Goal: Task Accomplishment & Management: Manage account settings

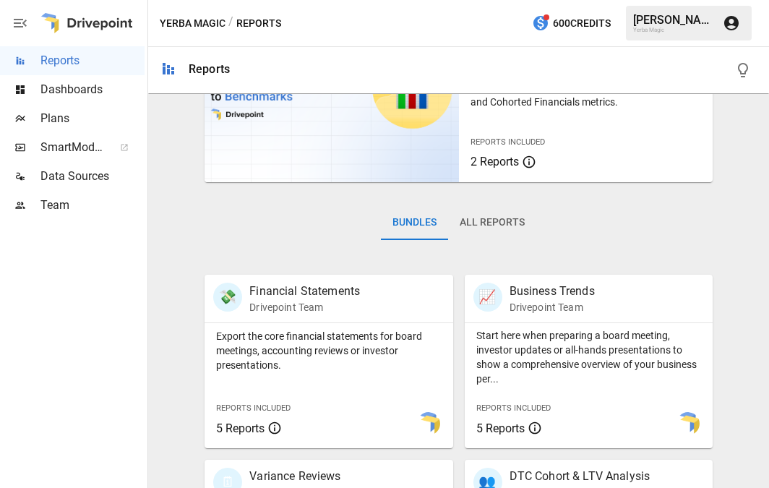
scroll to position [126, 0]
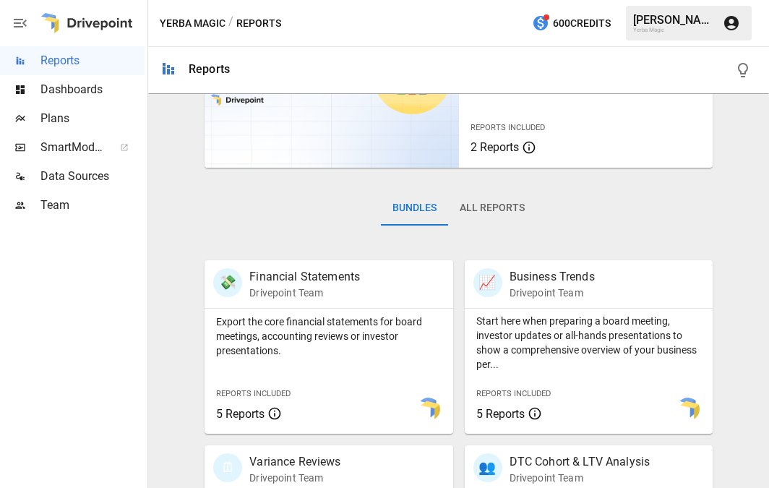
click at [93, 92] on span "Dashboards" at bounding box center [92, 89] width 104 height 17
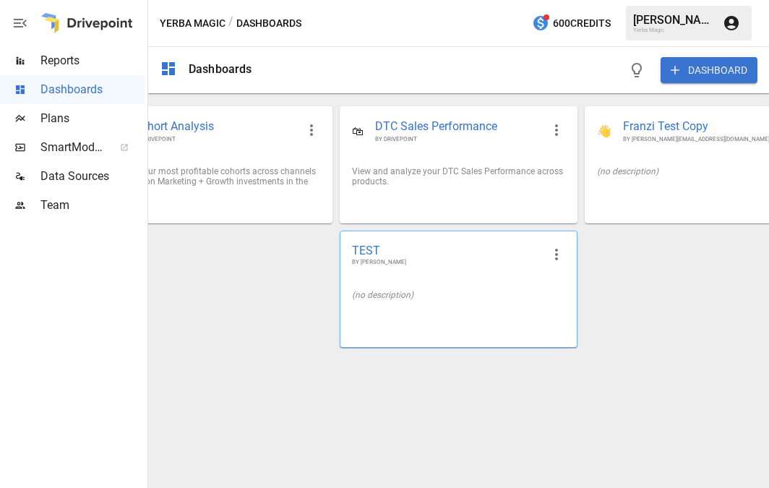
click at [509, 264] on span "BY [PERSON_NAME]" at bounding box center [446, 262] width 189 height 9
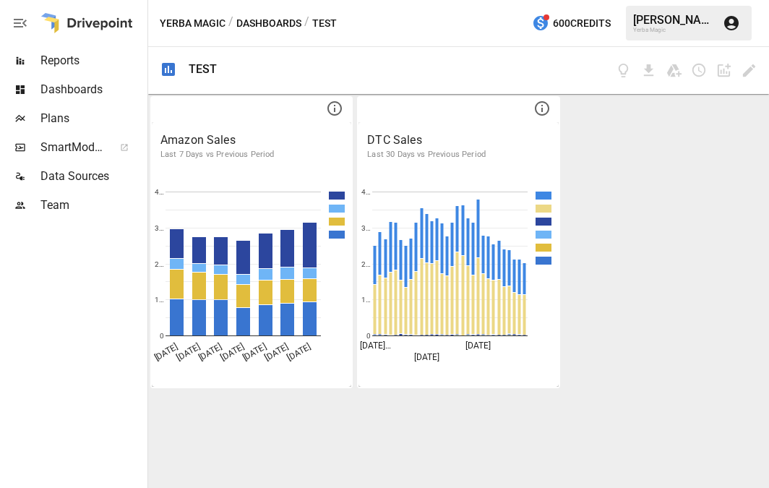
click at [209, 73] on div "TEST" at bounding box center [203, 69] width 29 height 14
click at [749, 77] on icon "Edit dashboard" at bounding box center [748, 70] width 17 height 17
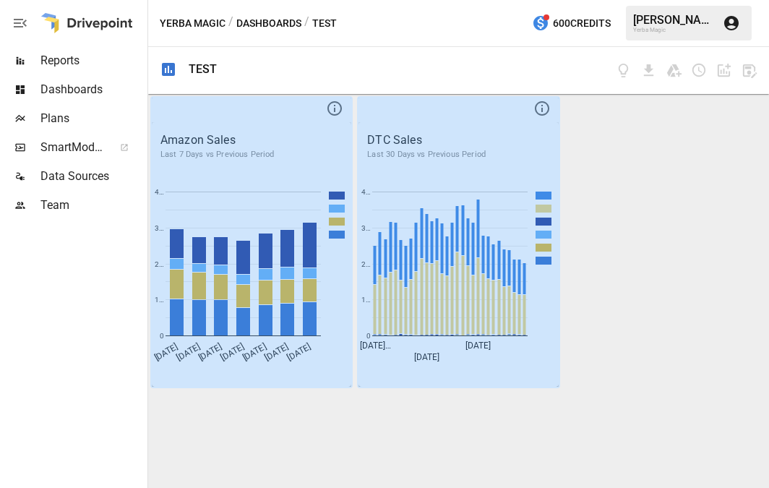
click at [201, 67] on div "TEST" at bounding box center [203, 69] width 29 height 14
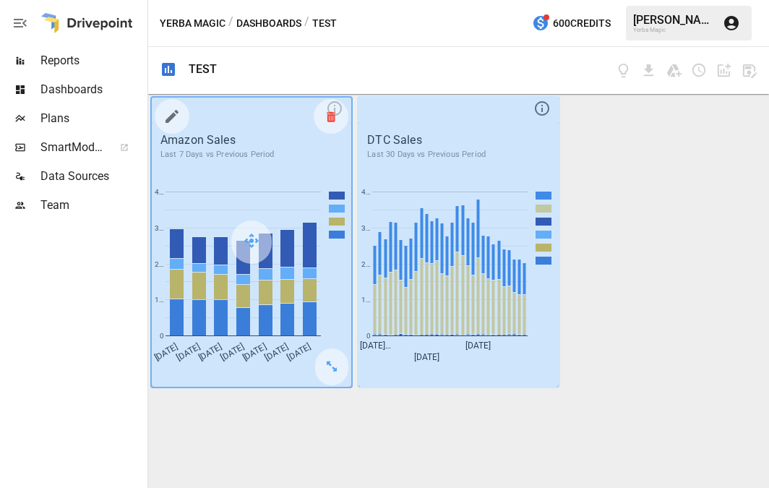
click at [337, 124] on div at bounding box center [330, 116] width 35 height 35
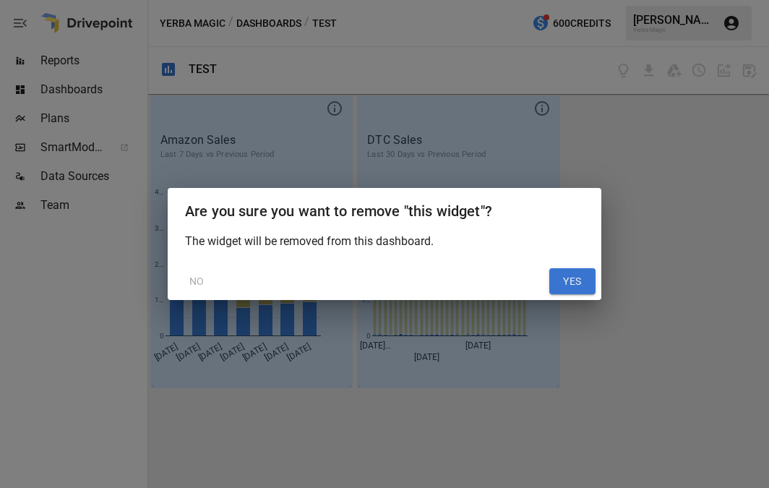
click at [581, 291] on button "YES" at bounding box center [572, 281] width 46 height 26
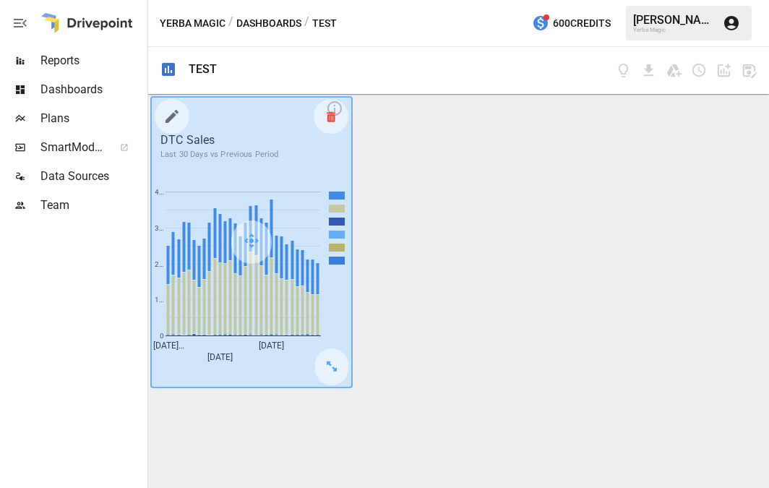
click at [338, 119] on div at bounding box center [330, 116] width 35 height 35
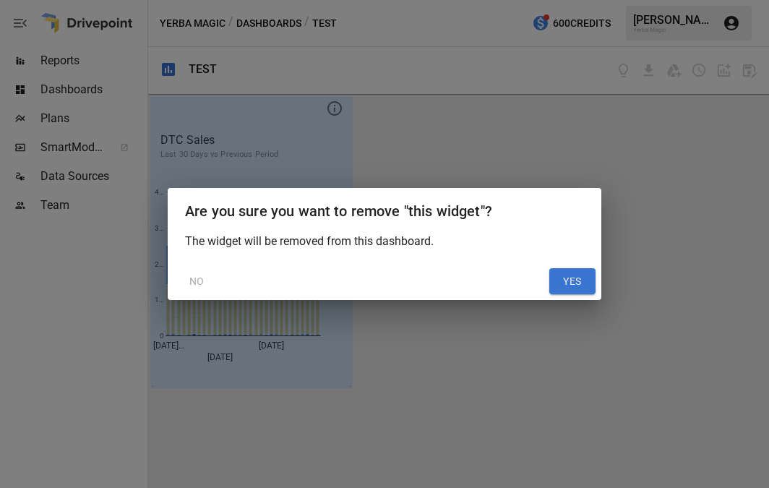
click at [586, 287] on button "YES" at bounding box center [572, 281] width 46 height 26
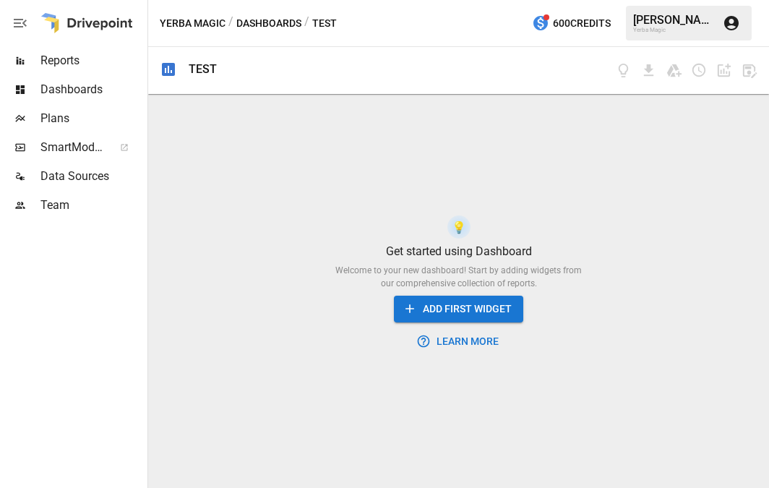
click at [94, 83] on span "Dashboards" at bounding box center [92, 89] width 104 height 17
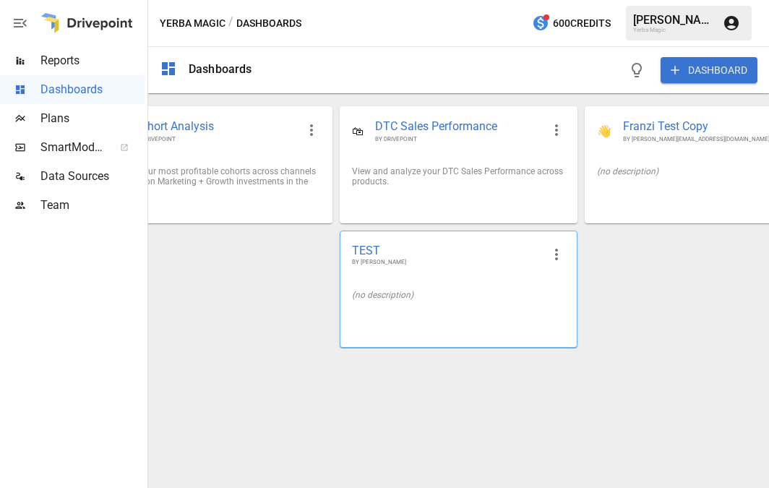
click at [565, 254] on button "button" at bounding box center [556, 254] width 29 height 29
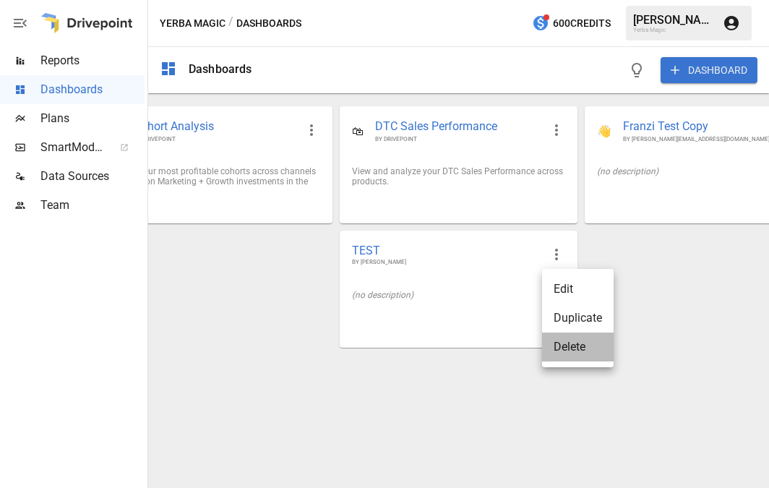
click at [591, 355] on li "Delete" at bounding box center [578, 346] width 72 height 29
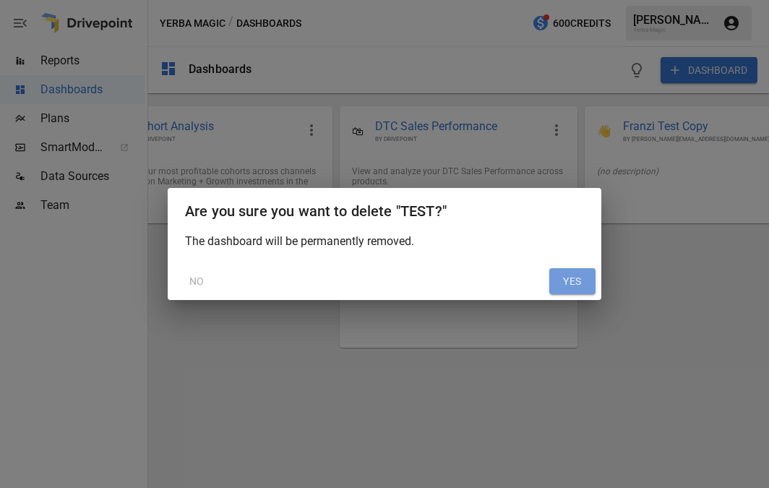
click at [567, 277] on button "YES" at bounding box center [572, 281] width 46 height 26
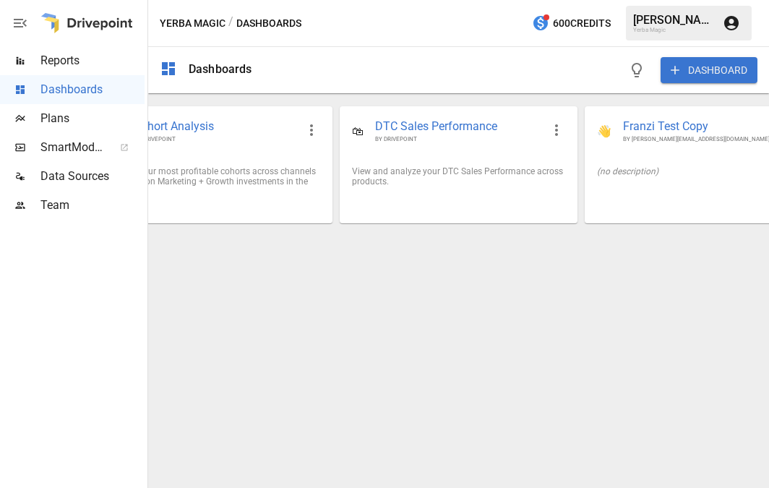
click at [96, 64] on span "Reports" at bounding box center [92, 60] width 104 height 17
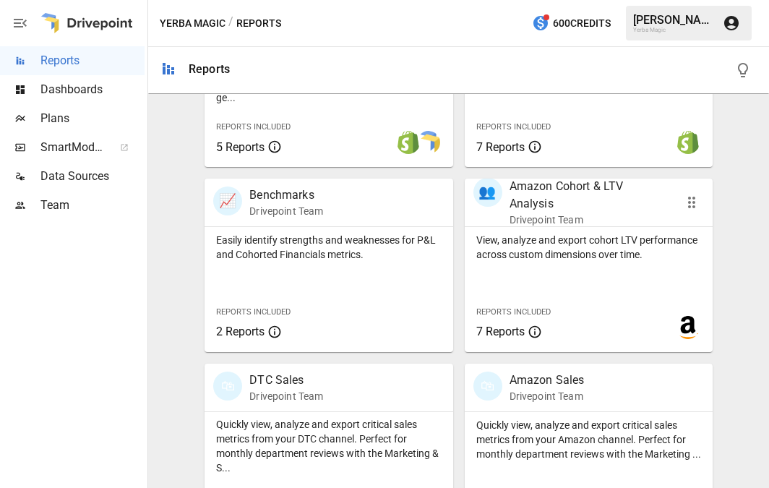
scroll to position [632, 0]
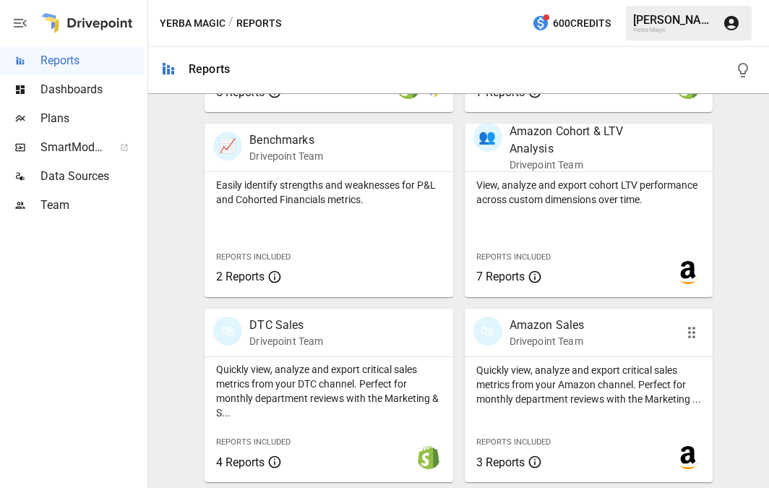
click at [581, 352] on div "🛍 Amazon Sales Drivepoint Team" at bounding box center [588, 332] width 248 height 48
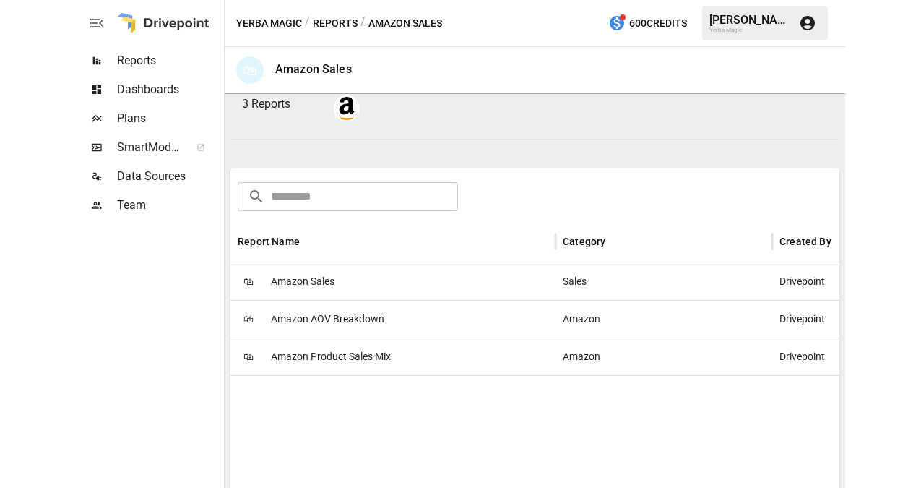
scroll to position [173, 0]
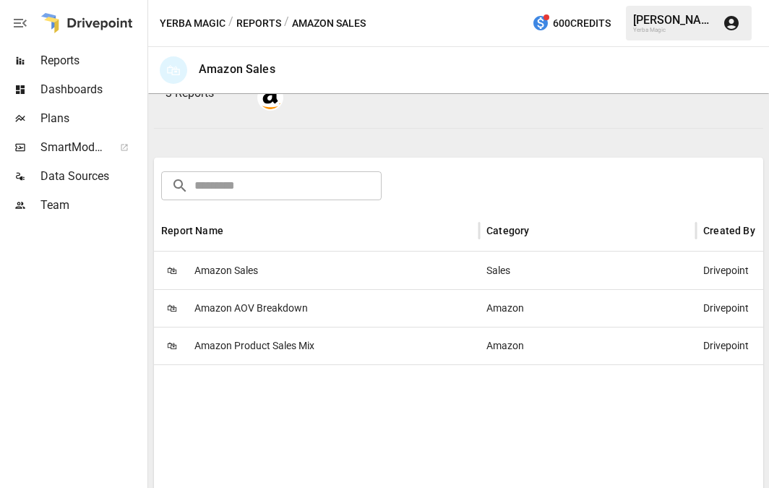
click at [295, 256] on div "🛍 Amazon Sales" at bounding box center [316, 270] width 325 height 38
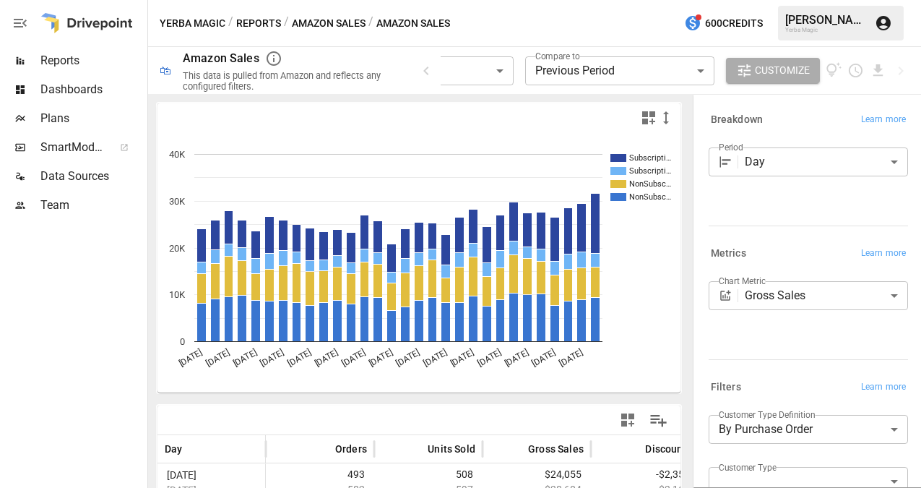
click at [768, 0] on body "**********" at bounding box center [460, 0] width 921 height 0
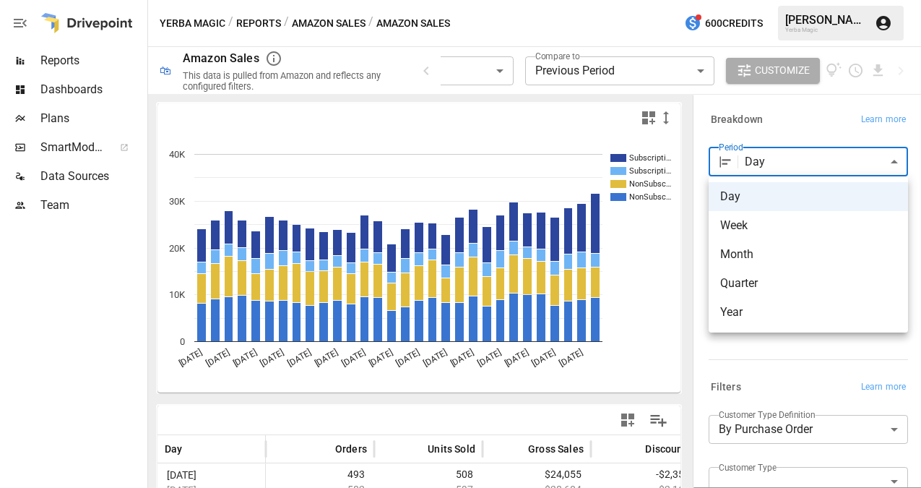
click at [658, 78] on div at bounding box center [460, 244] width 921 height 488
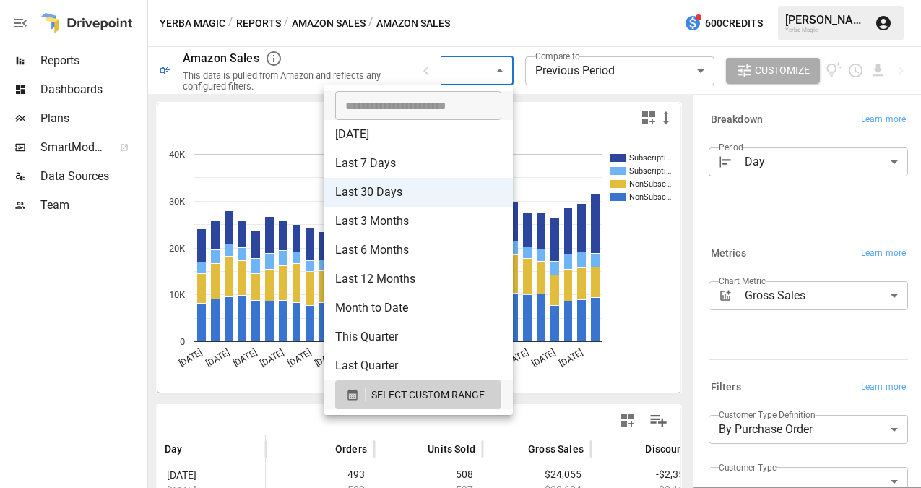
click at [489, 0] on body "**********" at bounding box center [460, 0] width 921 height 0
click at [444, 198] on li "Last 30 Days" at bounding box center [418, 192] width 189 height 29
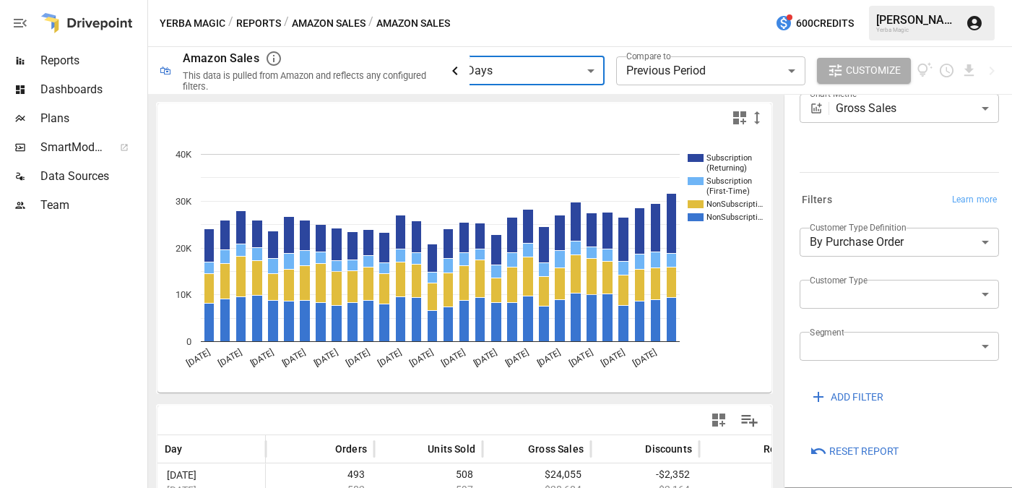
click at [454, 69] on icon "button" at bounding box center [454, 70] width 17 height 17
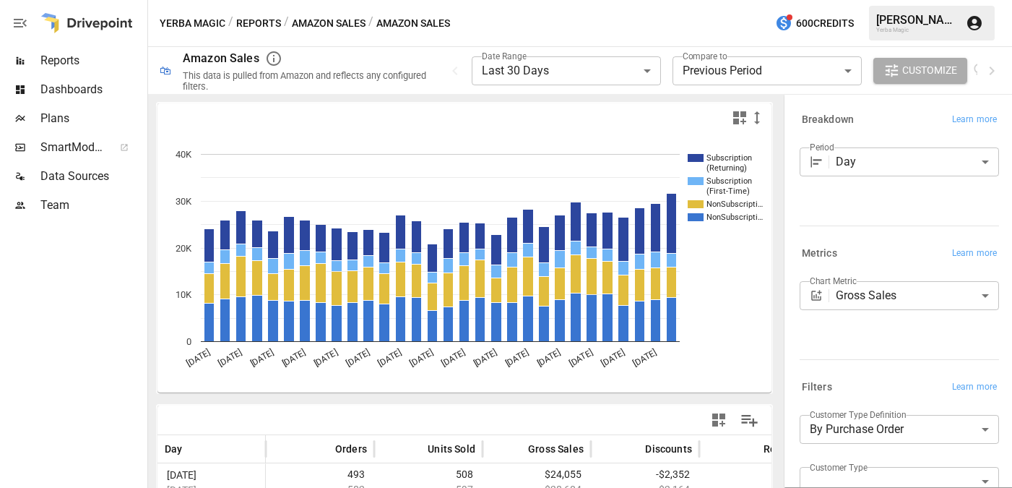
click at [90, 86] on span "Dashboards" at bounding box center [92, 89] width 104 height 17
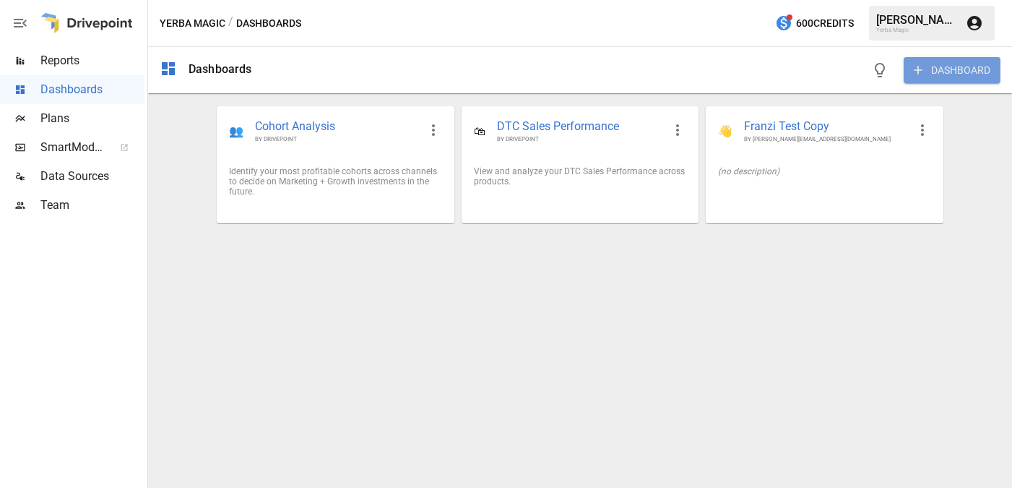
click at [768, 69] on button "DASHBOARD" at bounding box center [952, 70] width 97 height 26
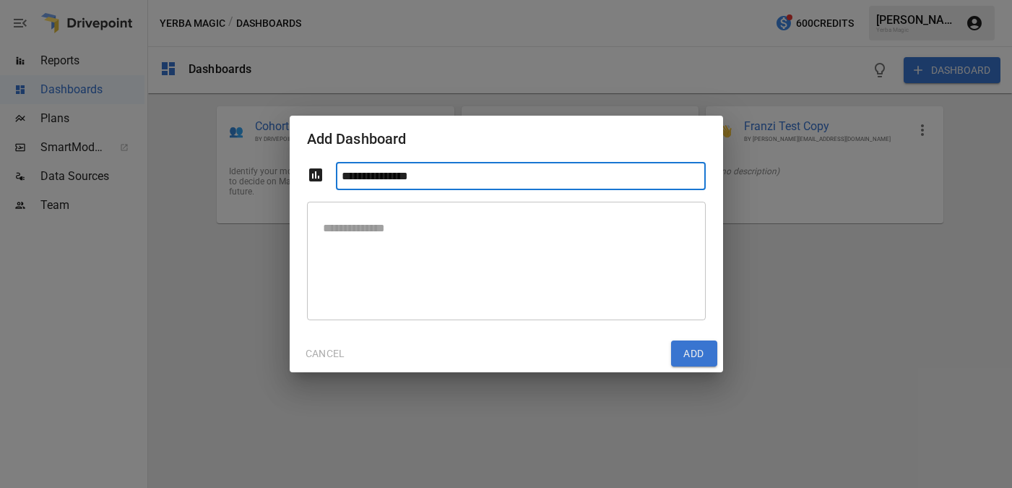
type input "**********"
click at [693, 361] on button "Add" at bounding box center [694, 353] width 46 height 26
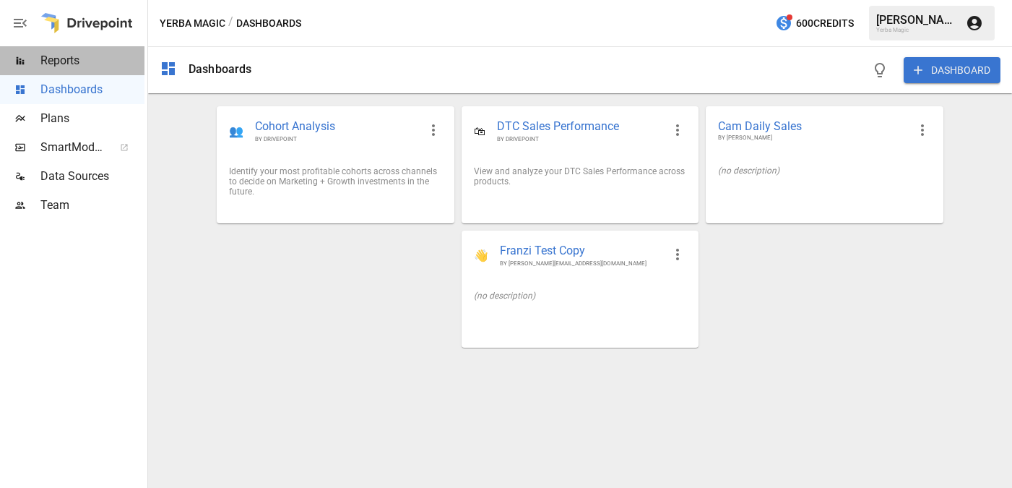
click at [88, 66] on span "Reports" at bounding box center [92, 60] width 104 height 17
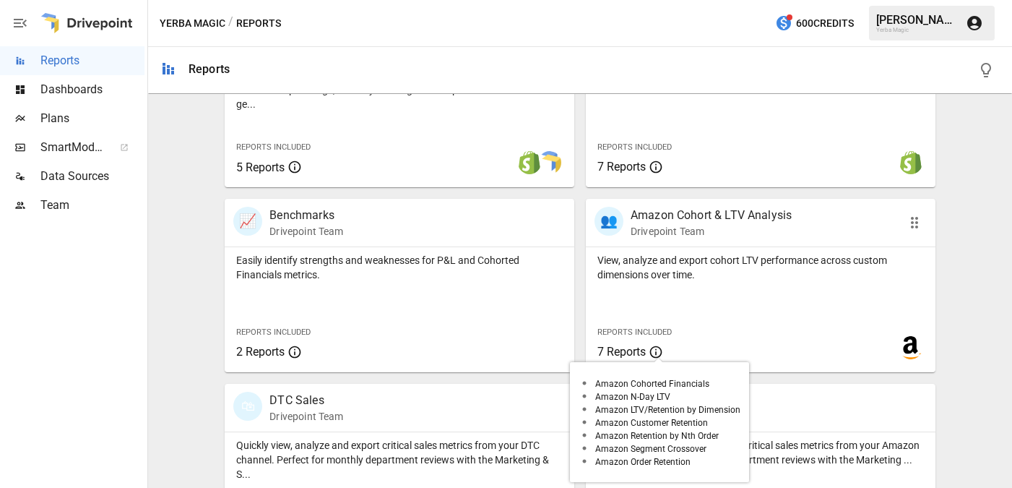
scroll to position [632, 0]
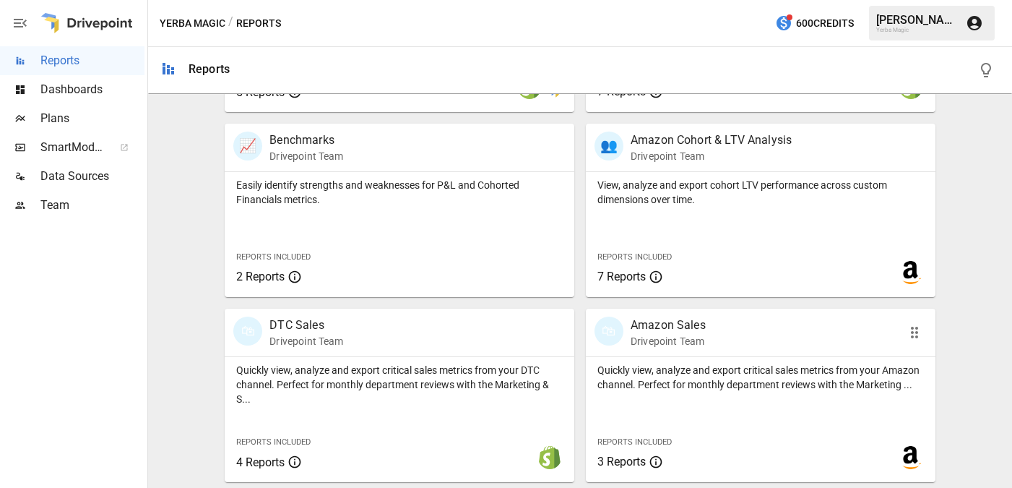
click at [739, 329] on div "🛍 Amazon Sales Drivepoint Team" at bounding box center [732, 332] width 277 height 32
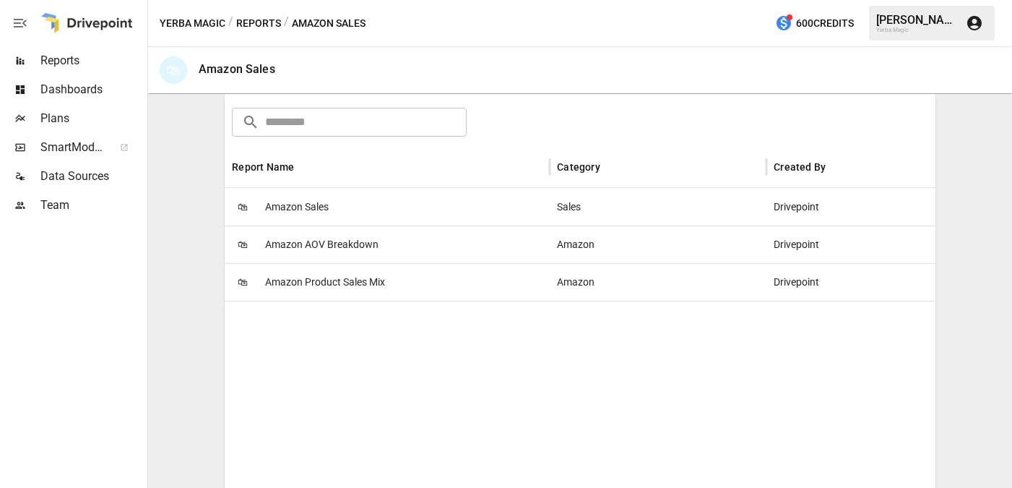
scroll to position [250, 0]
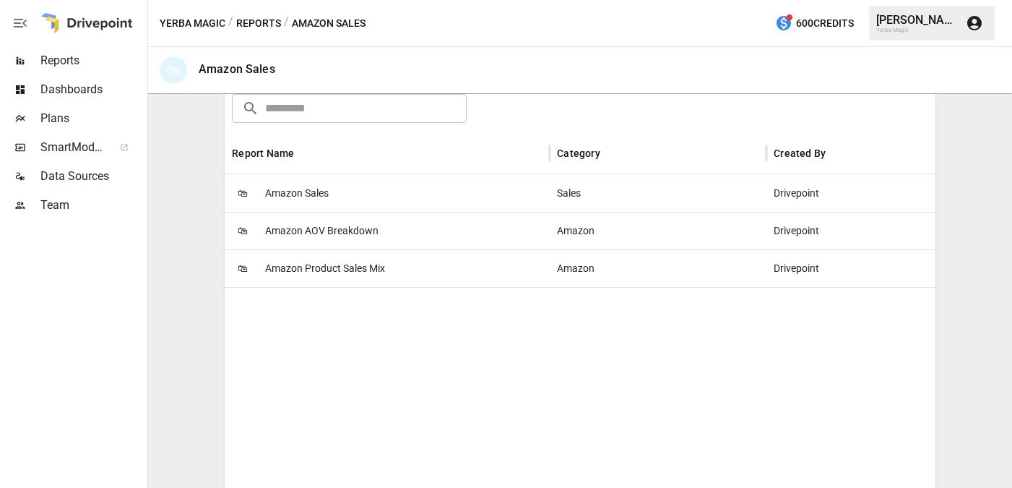
click at [422, 191] on div "🛍 Amazon Sales" at bounding box center [387, 193] width 325 height 38
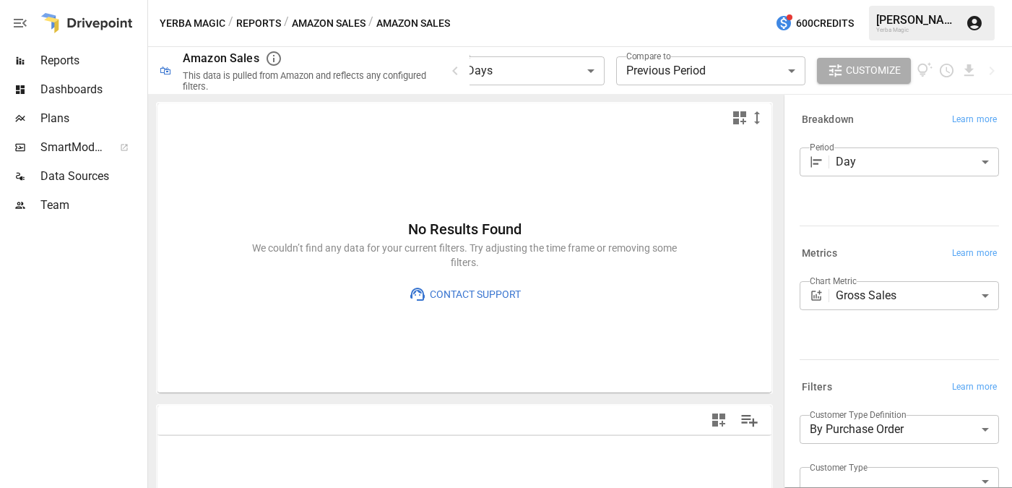
scroll to position [71, 0]
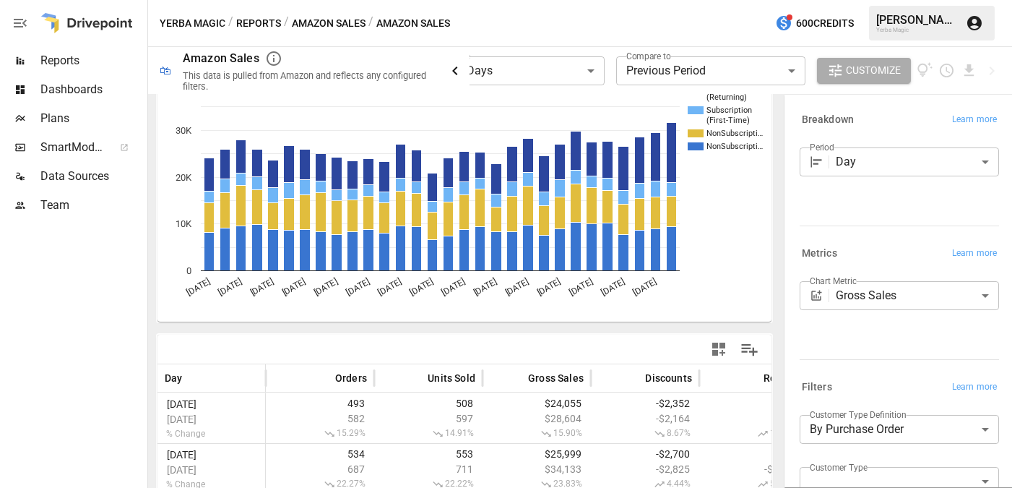
click at [454, 74] on icon "button" at bounding box center [454, 70] width 17 height 17
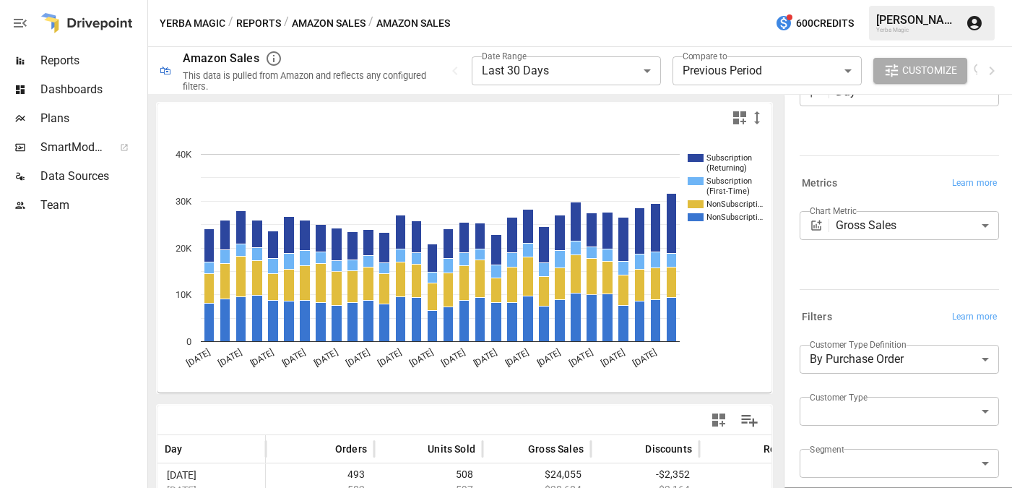
scroll to position [0, 0]
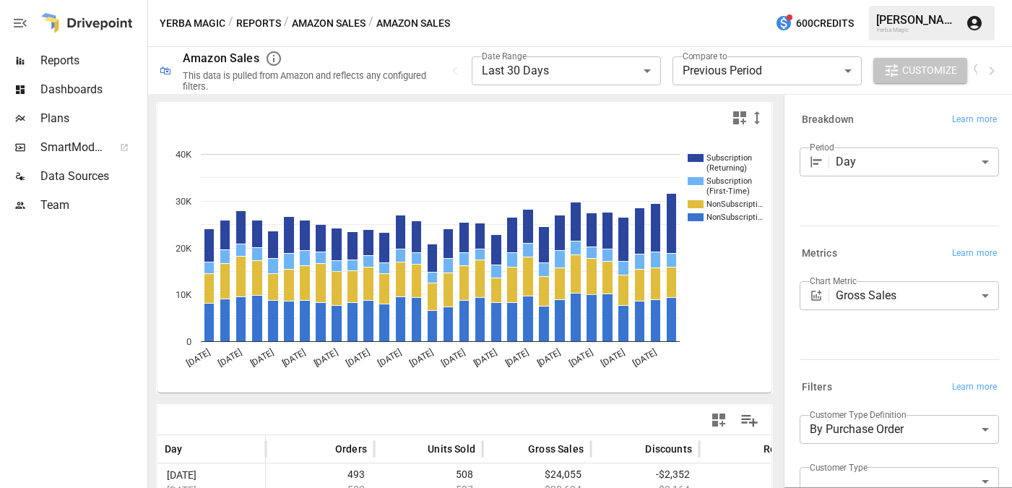
click at [768, 74] on span "Customize" at bounding box center [929, 70] width 55 height 18
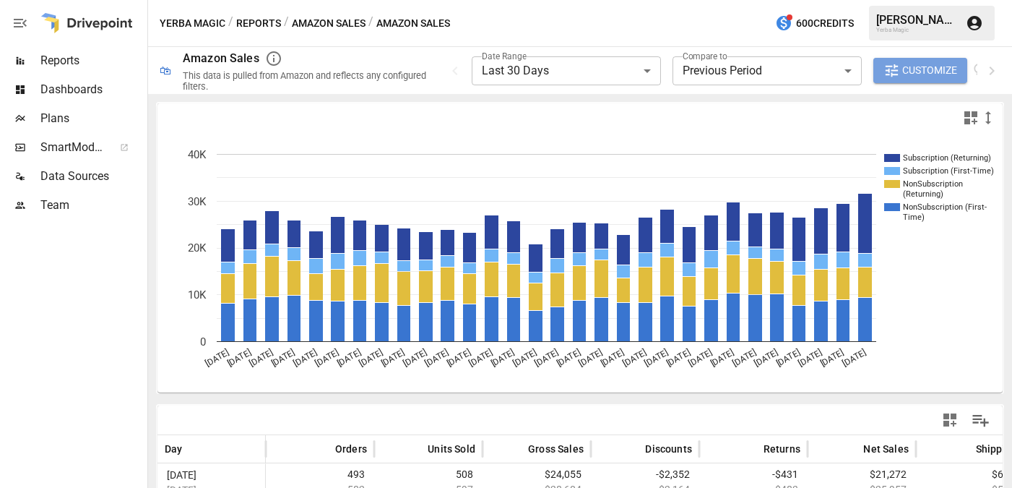
click at [768, 74] on span "Customize" at bounding box center [929, 70] width 55 height 18
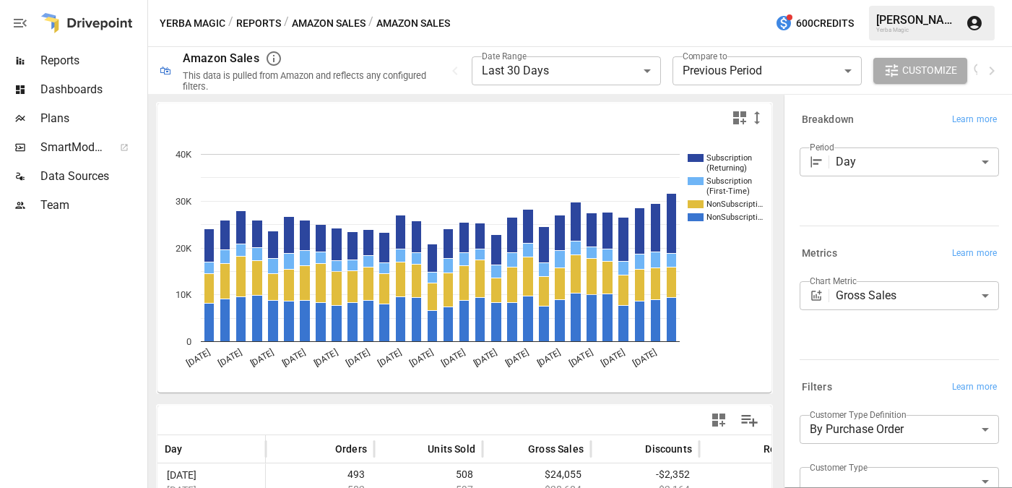
scroll to position [103, 0]
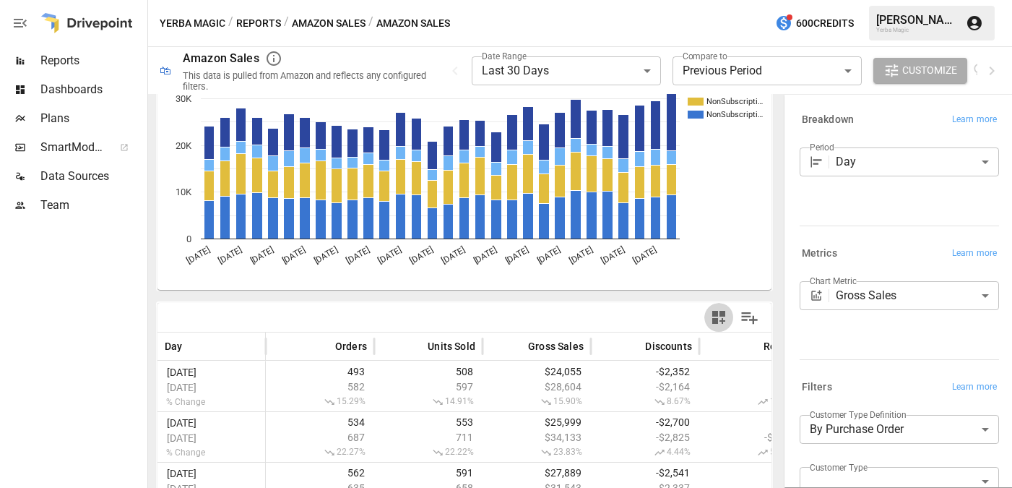
click at [719, 312] on icon "button" at bounding box center [718, 316] width 17 height 17
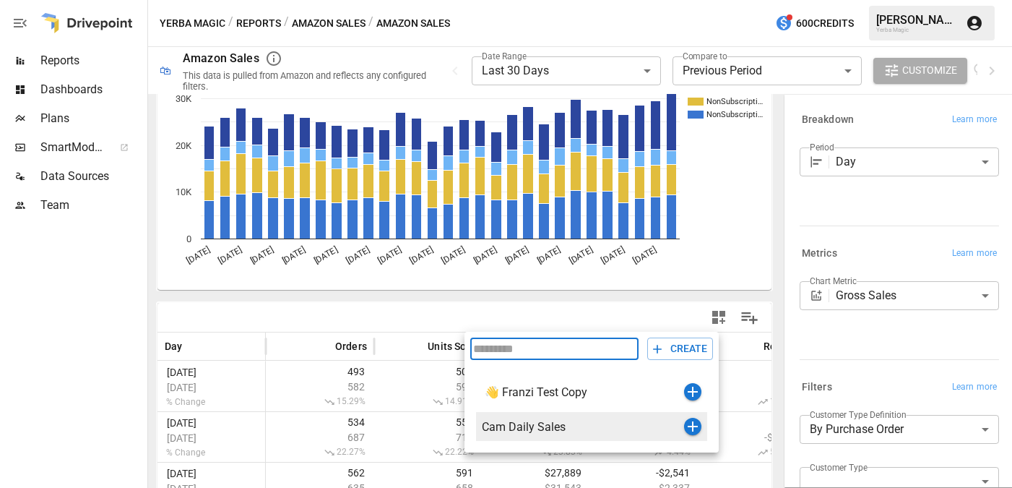
click at [584, 425] on div "Cam Daily Sales" at bounding box center [583, 427] width 202 height 14
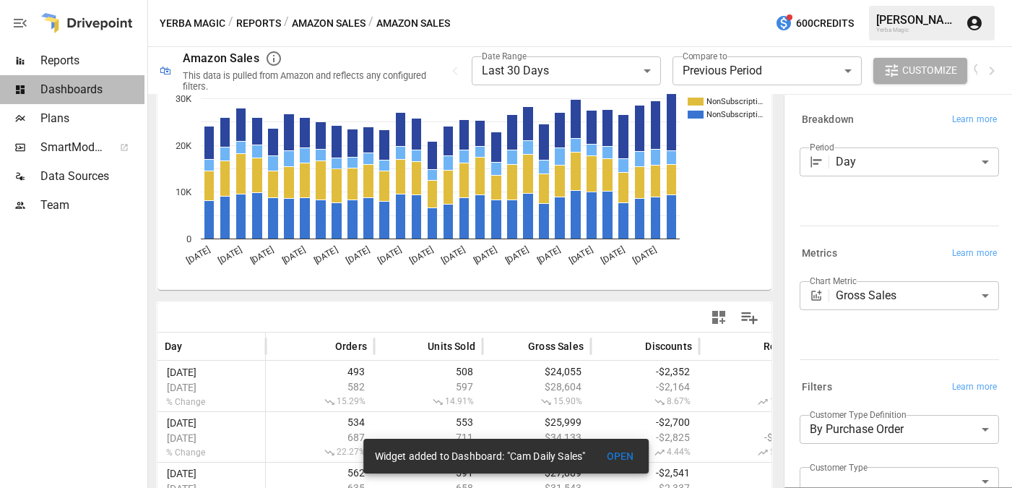
click at [74, 95] on span "Dashboards" at bounding box center [92, 89] width 104 height 17
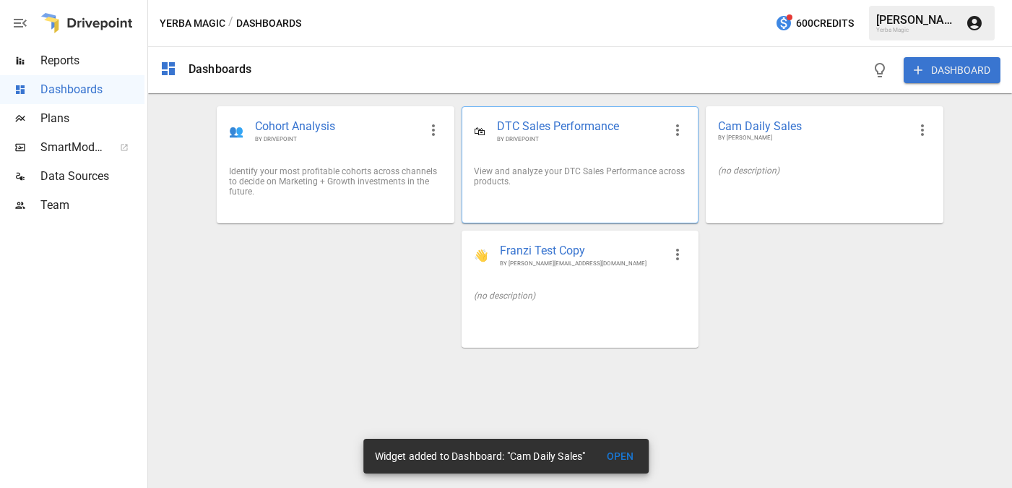
click at [612, 151] on div "🛍 DTC Sales Performance BY DRIVEPOINT" at bounding box center [579, 131] width 235 height 48
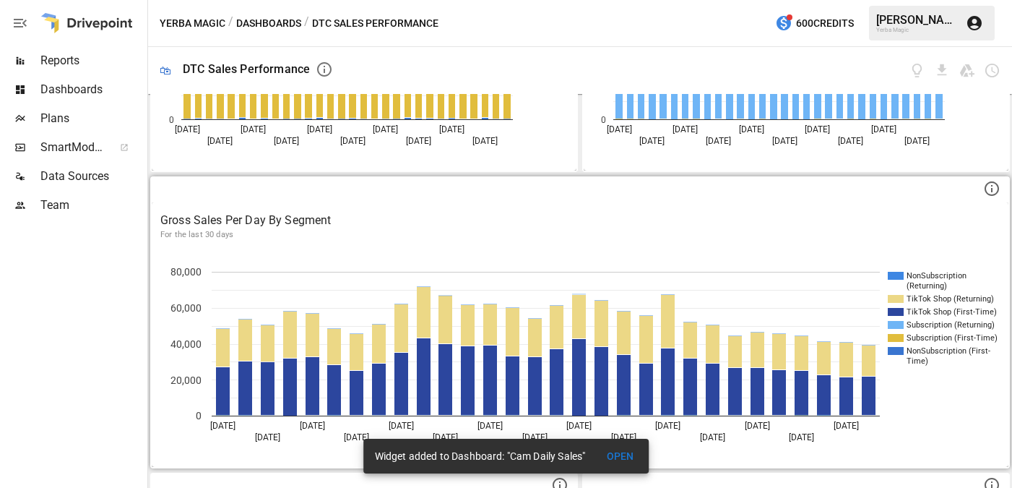
scroll to position [163, 0]
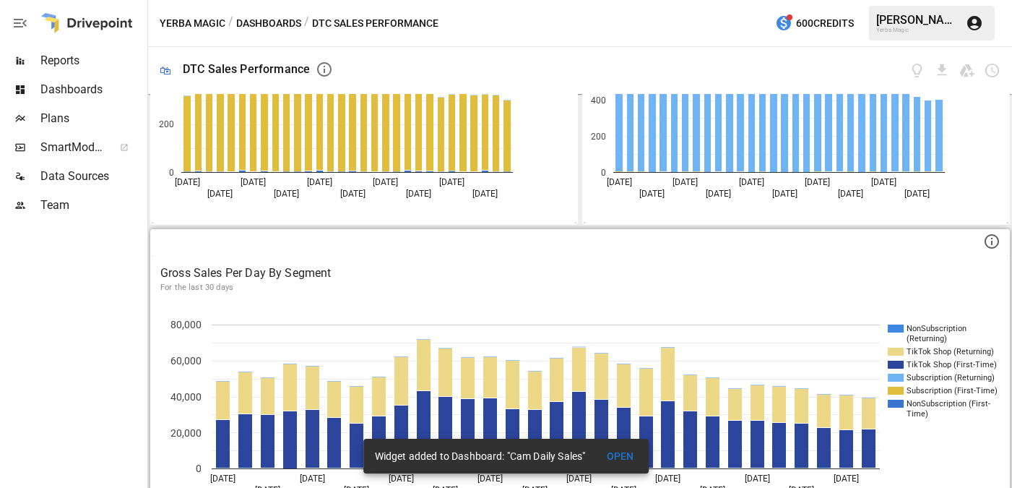
click at [515, 269] on p "Gross Sales Per Day By Segment" at bounding box center [579, 272] width 839 height 17
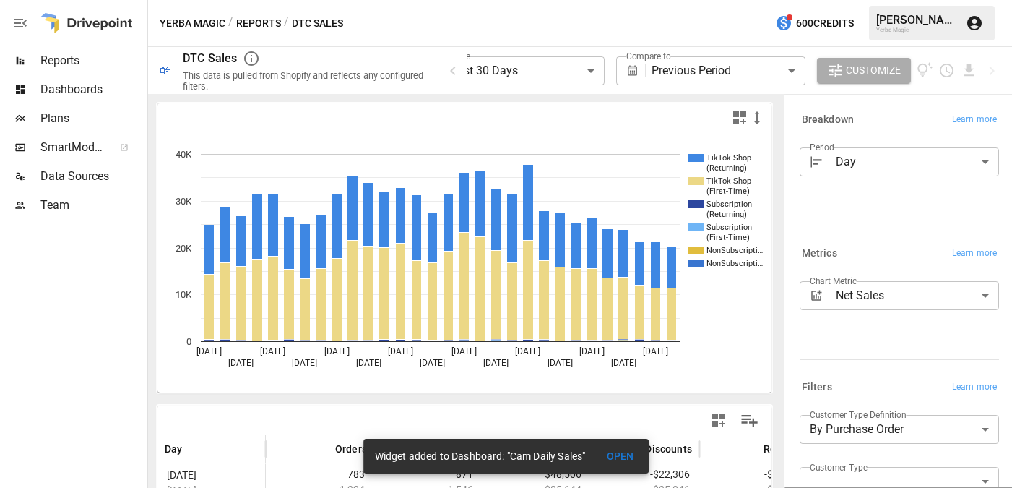
click at [714, 417] on icon "button" at bounding box center [718, 419] width 13 height 13
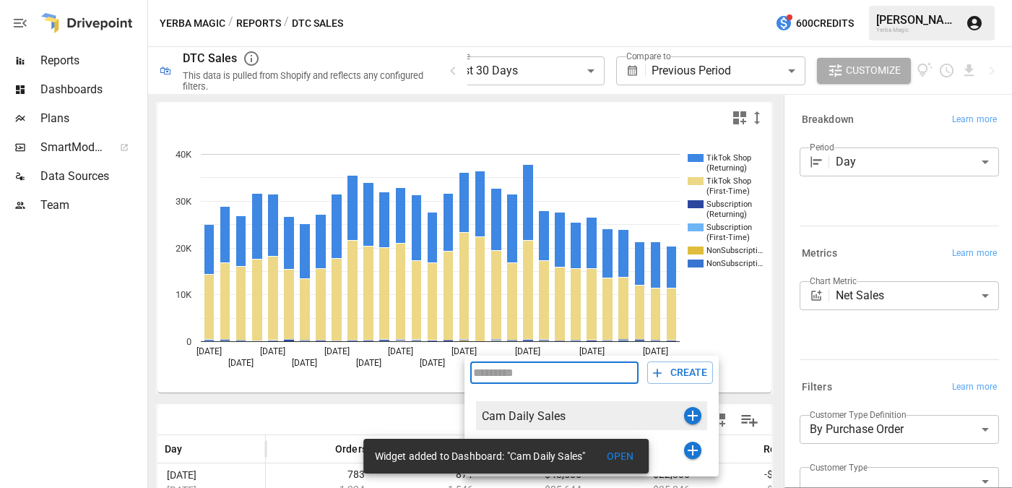
click at [563, 410] on div "Cam Daily Sales" at bounding box center [583, 416] width 202 height 14
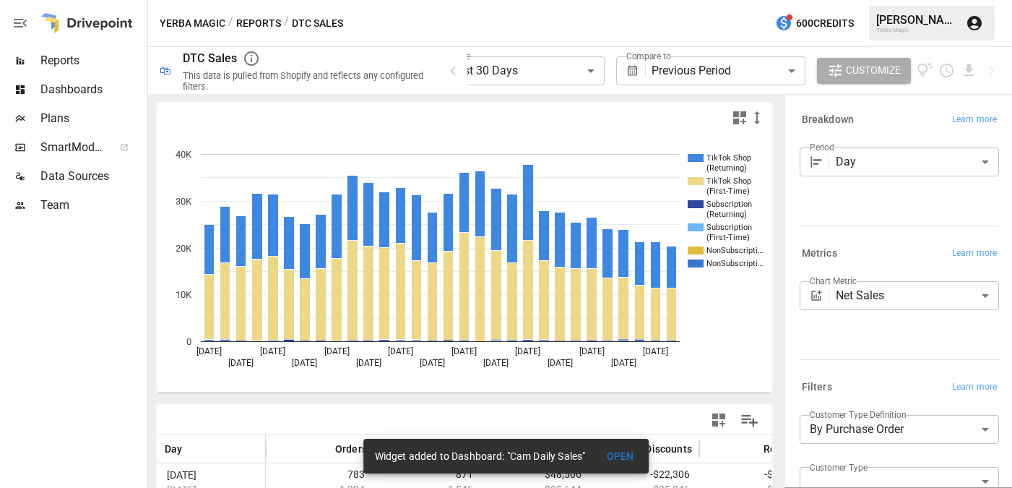
click at [95, 94] on span "Dashboards" at bounding box center [92, 89] width 104 height 17
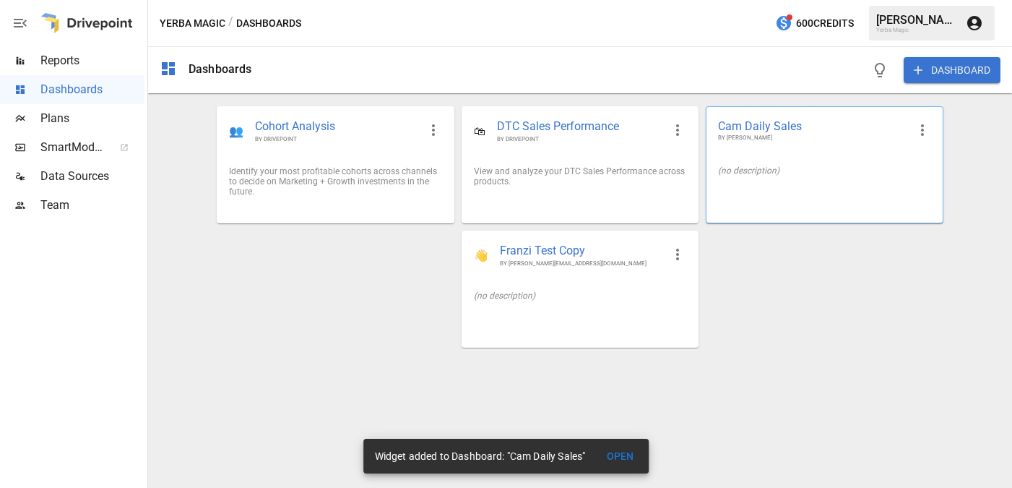
click at [768, 155] on div "(no description)" at bounding box center [823, 170] width 235 height 33
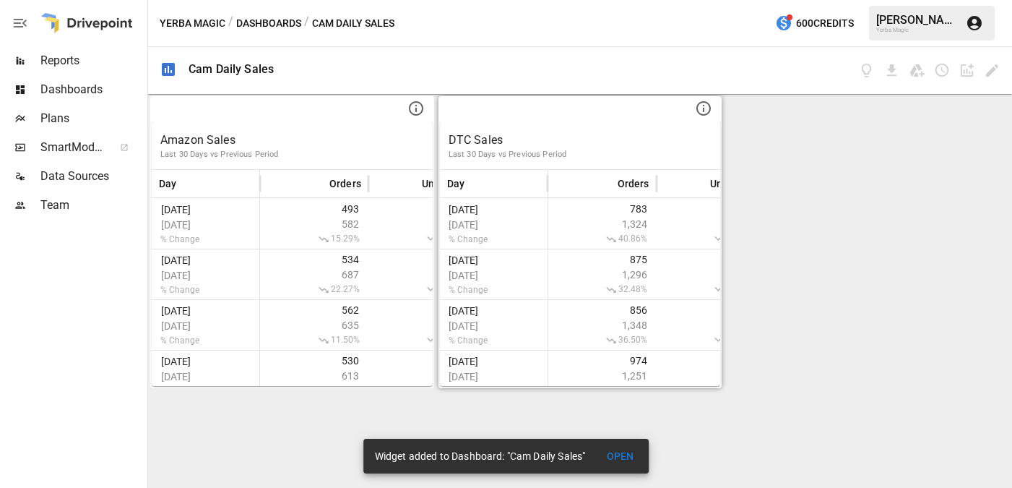
click at [643, 156] on p "Last 30 Days vs Previous Period" at bounding box center [581, 155] width 264 height 12
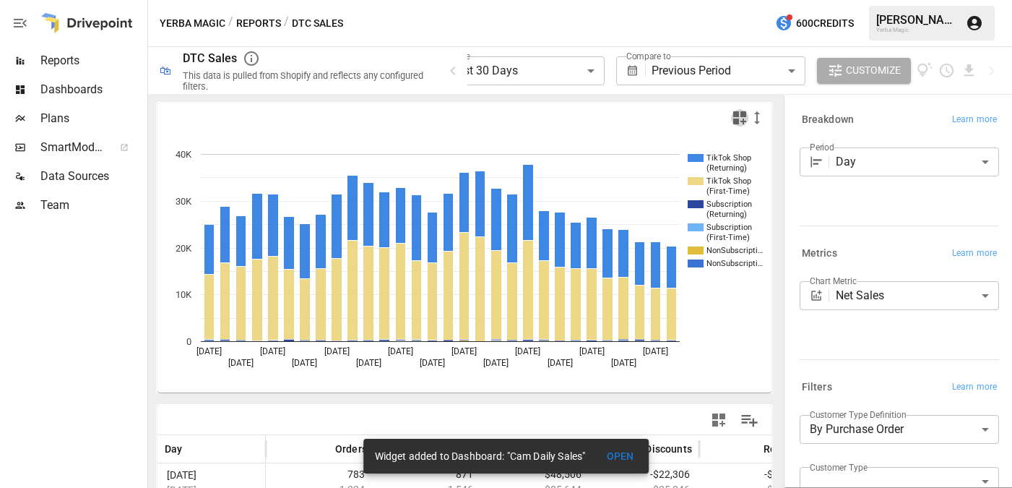
click at [743, 120] on icon "button" at bounding box center [739, 117] width 13 height 13
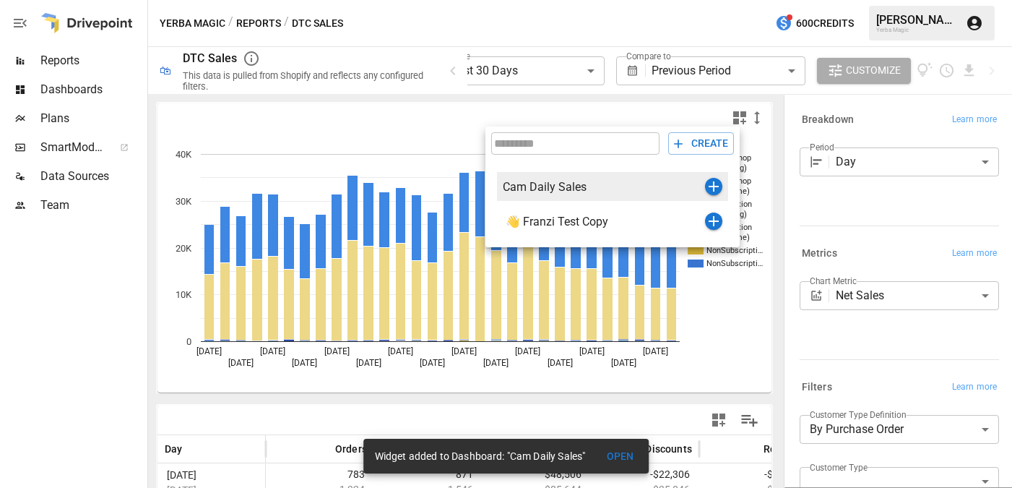
click at [618, 189] on div "Cam Daily Sales" at bounding box center [604, 187] width 202 height 14
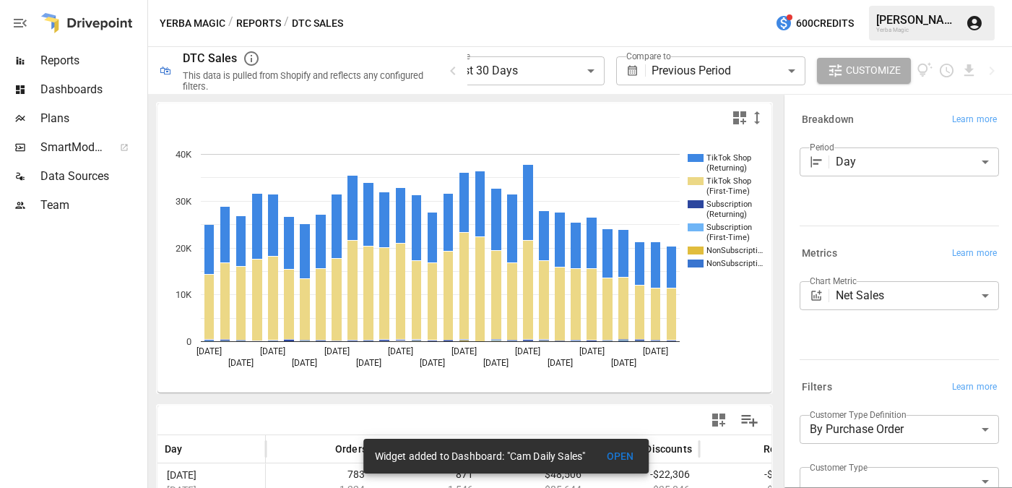
click at [105, 81] on span "Dashboards" at bounding box center [92, 89] width 104 height 17
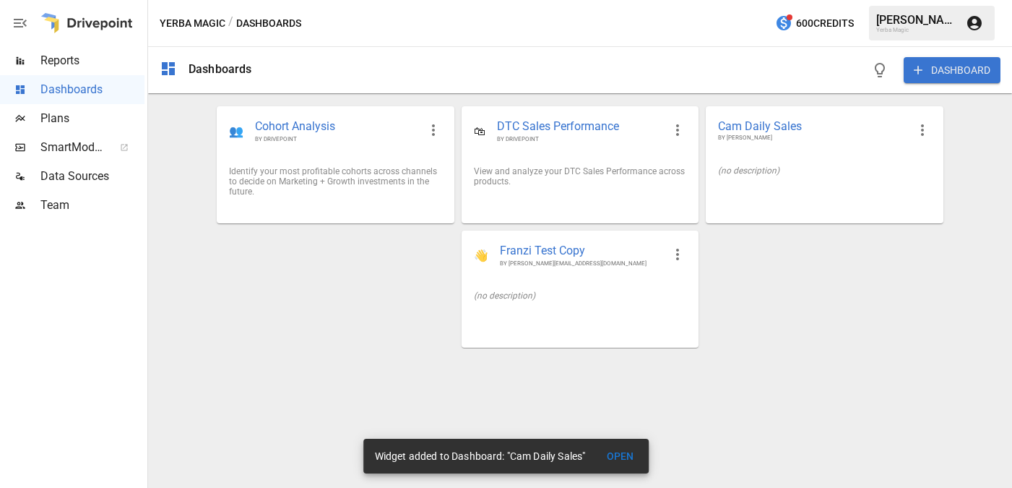
click at [76, 74] on div "Reports" at bounding box center [72, 60] width 144 height 29
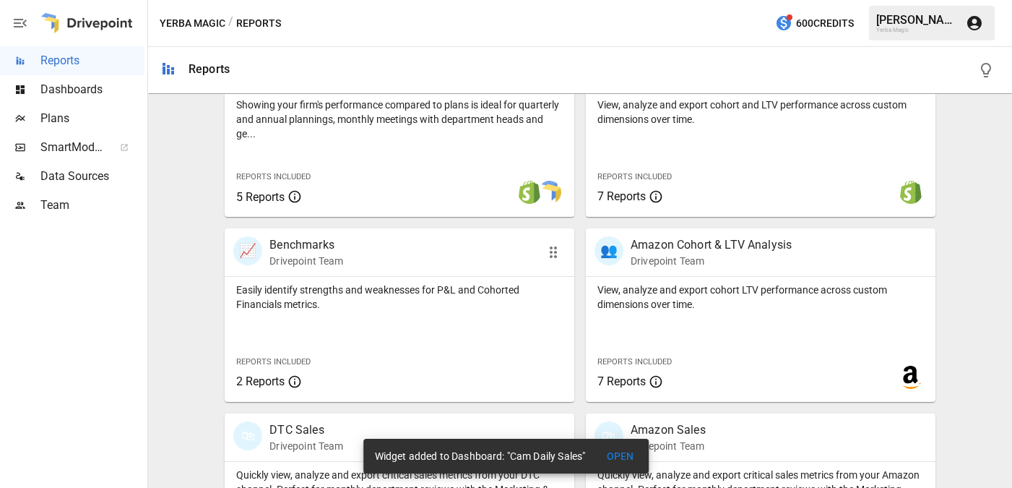
scroll to position [632, 0]
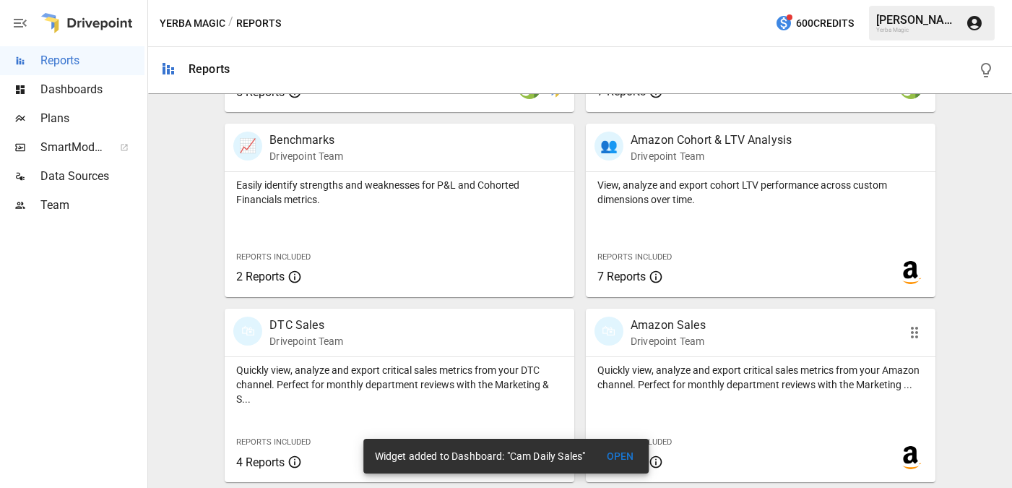
click at [717, 363] on p "Quickly view, analyze and export critical sales metrics from your Amazon channe…" at bounding box center [760, 377] width 326 height 29
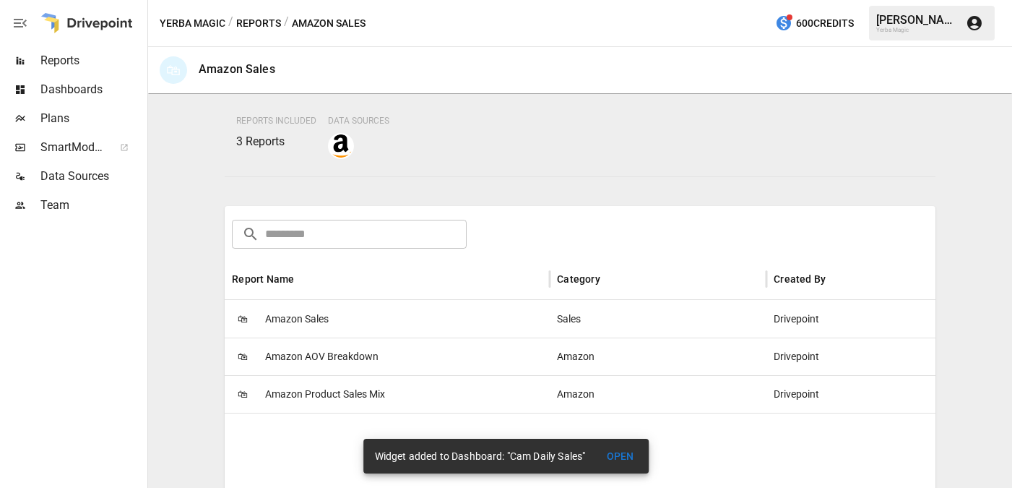
scroll to position [155, 0]
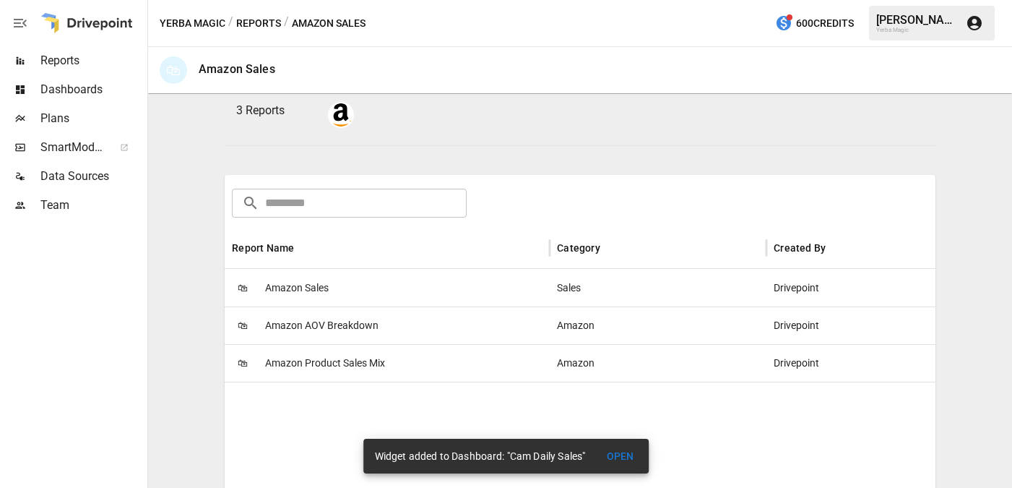
click at [360, 290] on div "🛍 Amazon Sales" at bounding box center [387, 288] width 325 height 38
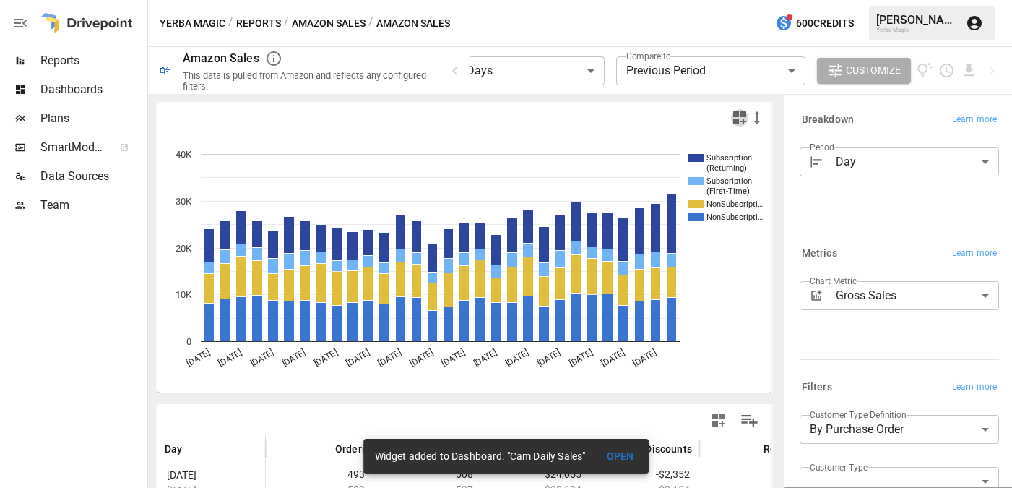
click at [740, 119] on icon "button" at bounding box center [739, 117] width 17 height 17
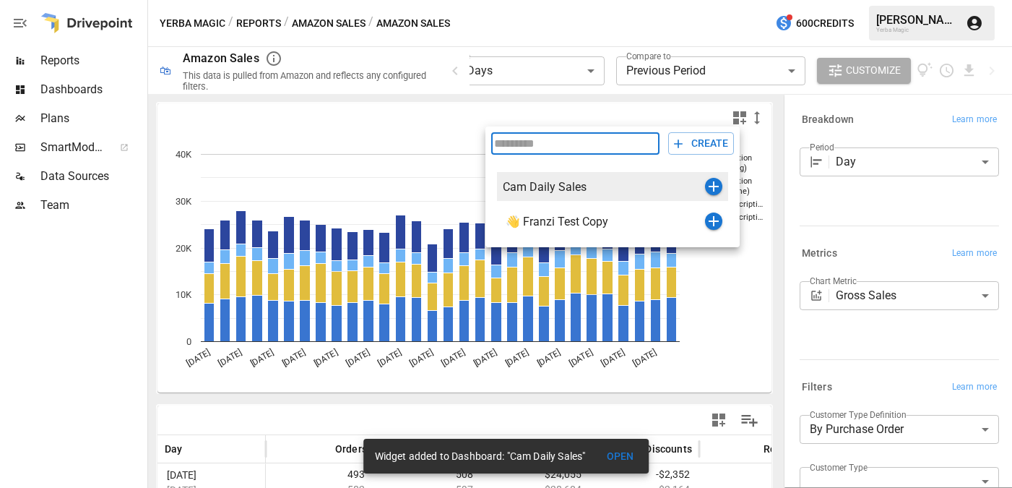
click at [593, 199] on div "Cam Daily Sales" at bounding box center [612, 186] width 231 height 29
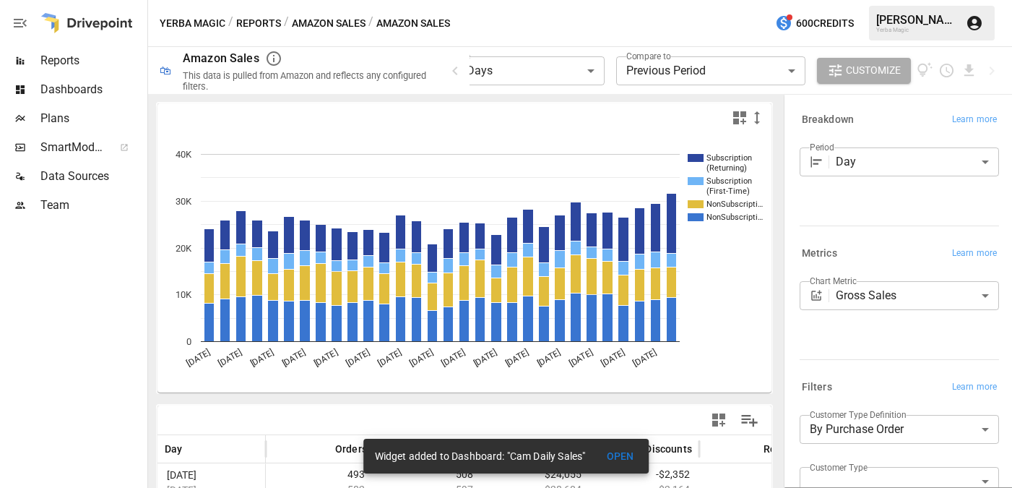
click at [104, 69] on div "Reports" at bounding box center [72, 60] width 144 height 29
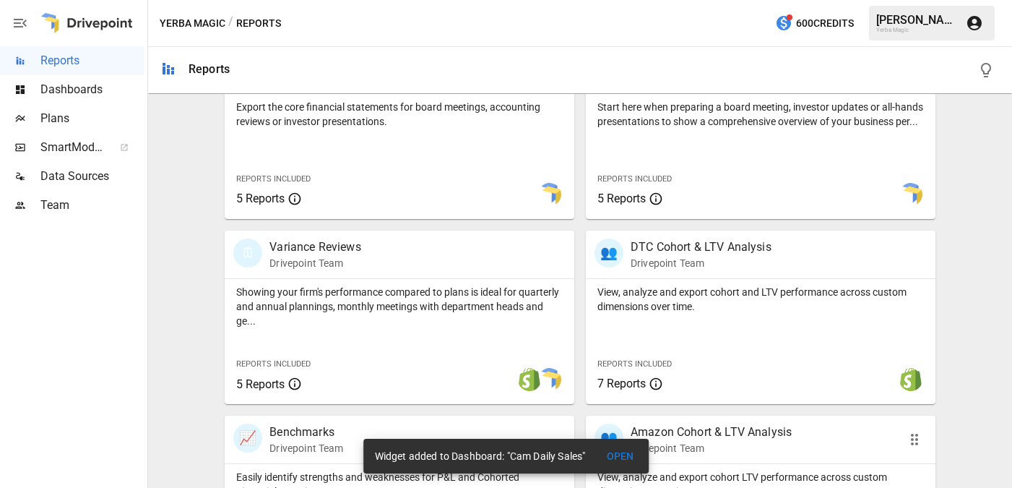
scroll to position [441, 0]
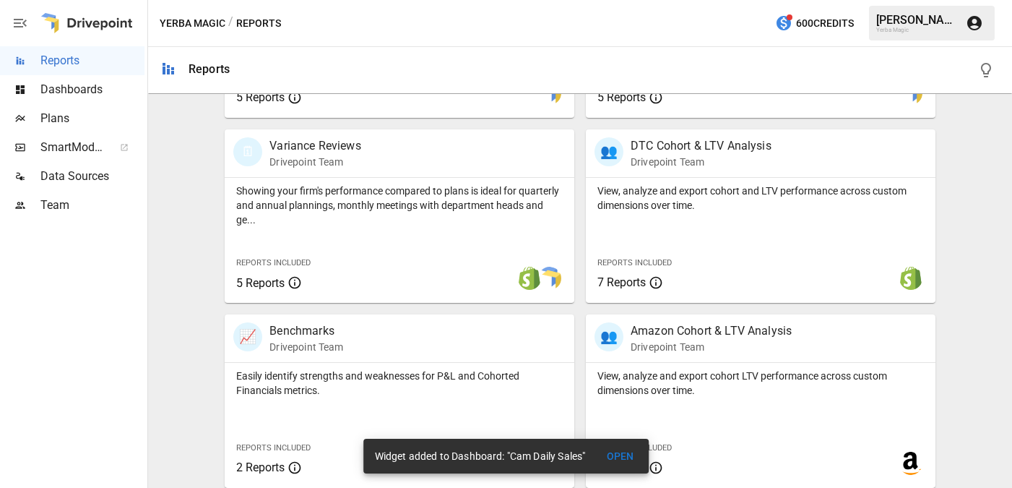
click at [69, 90] on span "Dashboards" at bounding box center [92, 89] width 104 height 17
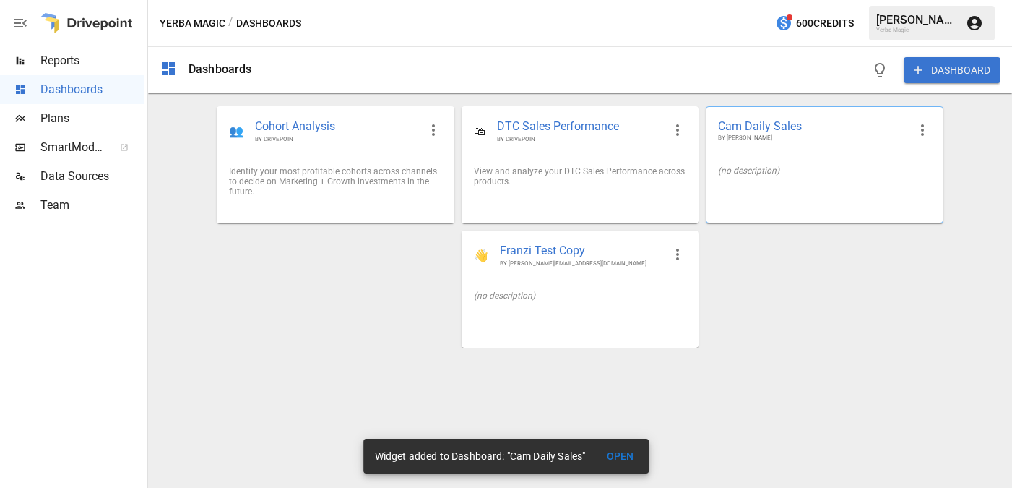
click at [760, 158] on div "(no description)" at bounding box center [823, 170] width 235 height 33
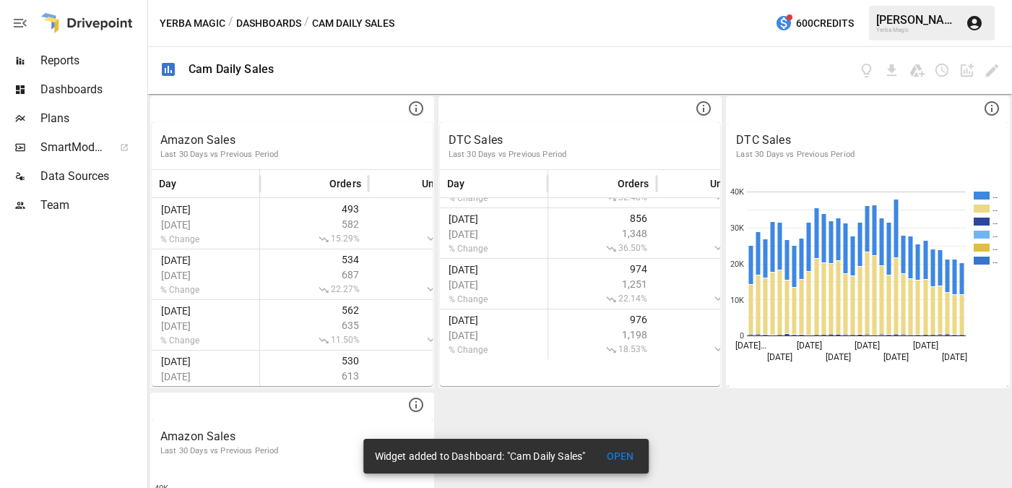
scroll to position [178, 0]
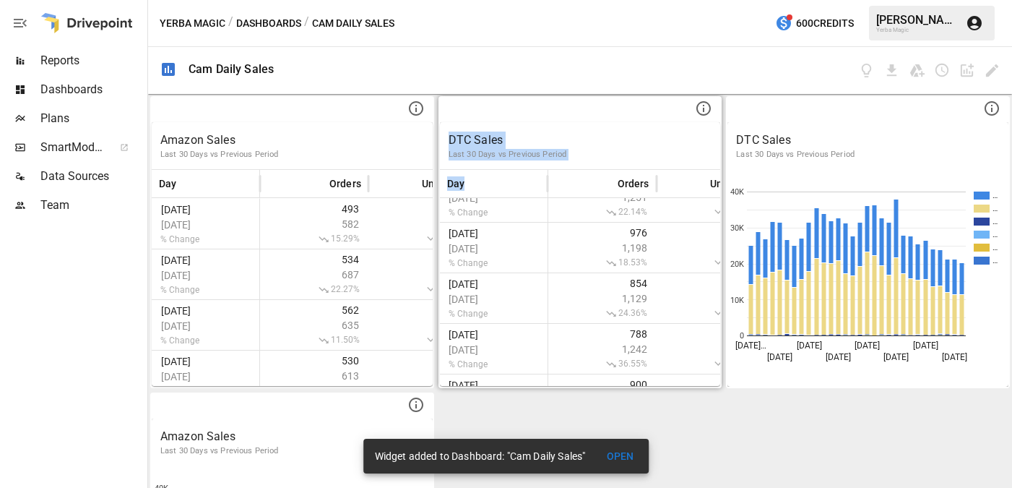
drag, startPoint x: 645, startPoint y: 114, endPoint x: 685, endPoint y: 185, distance: 81.5
click at [685, 185] on div "DTC Sales Last 30 Days vs Previous Period Day Orders Units Sold Gross Sales [DA…" at bounding box center [580, 242] width 284 height 292
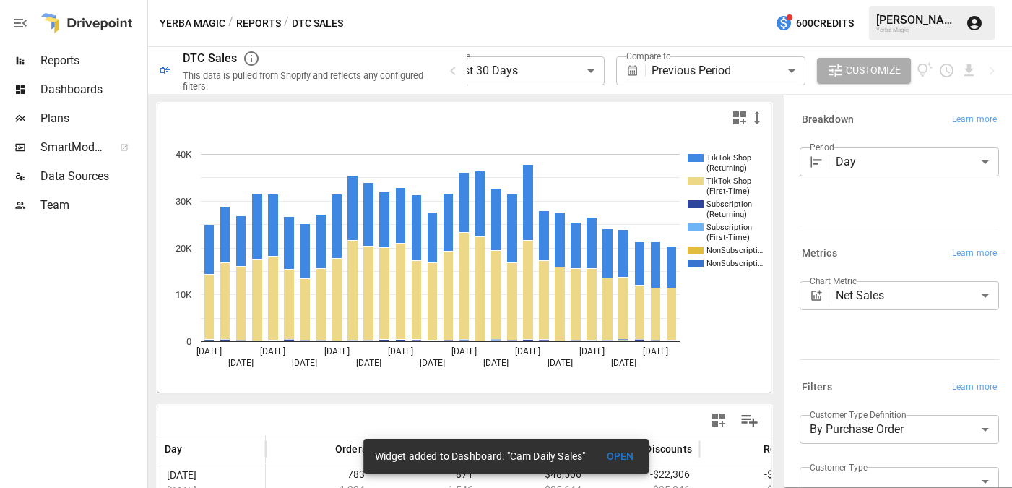
click at [24, 22] on icon "button" at bounding box center [20, 23] width 13 height 9
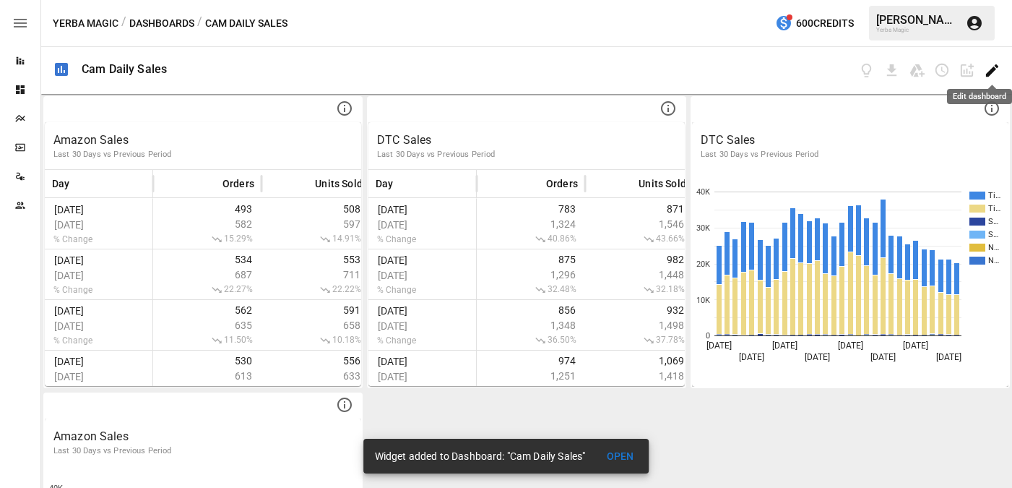
click at [768, 70] on icon "Edit dashboard" at bounding box center [992, 70] width 17 height 17
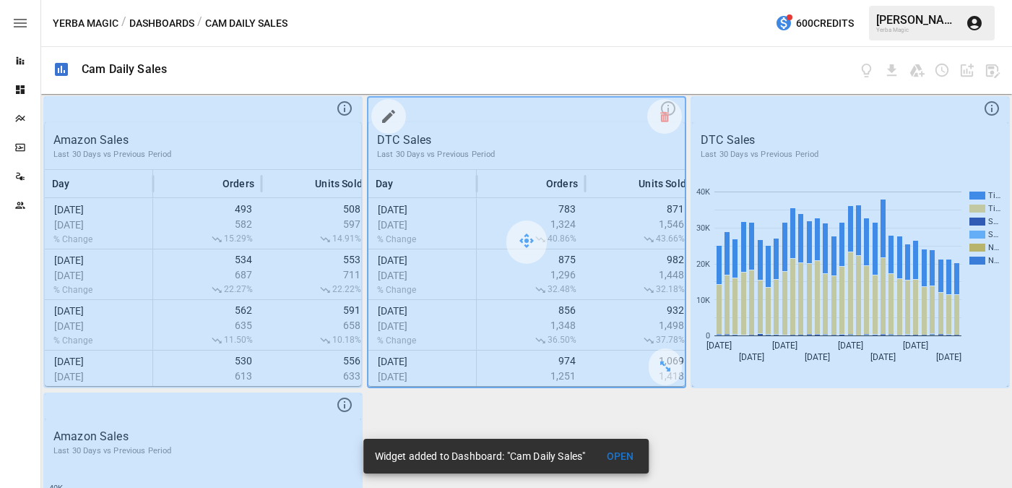
drag, startPoint x: 600, startPoint y: 144, endPoint x: 595, endPoint y: 217, distance: 73.1
click at [595, 217] on div at bounding box center [526, 242] width 316 height 289
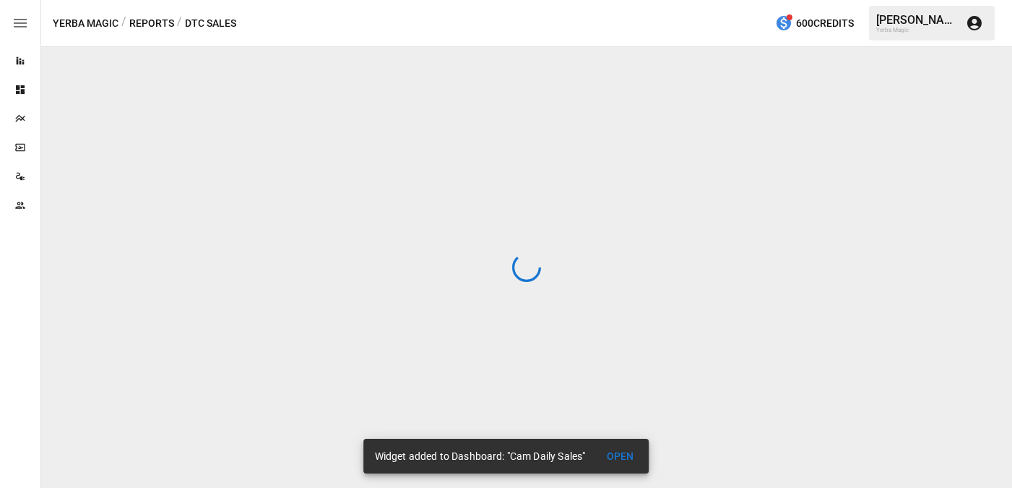
click at [143, 25] on button "Reports" at bounding box center [151, 23] width 45 height 18
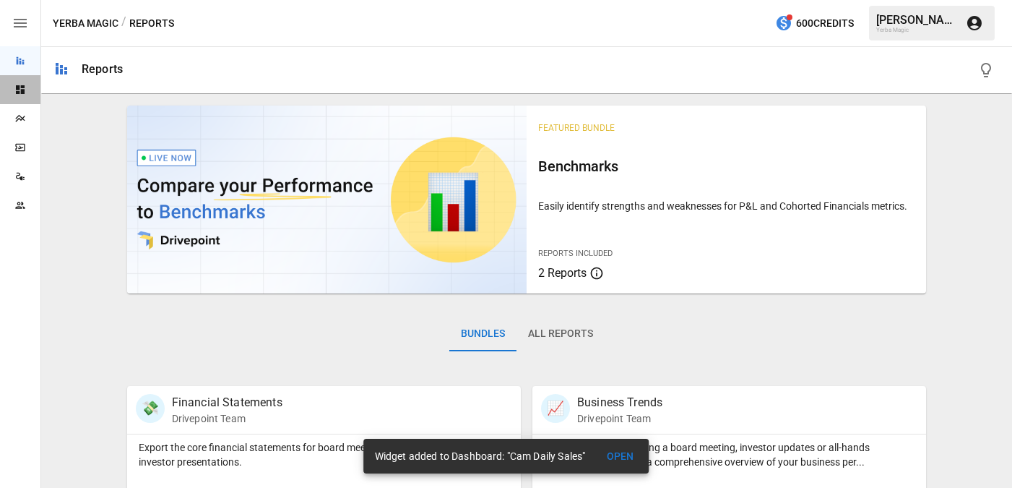
click at [25, 92] on icon "Dashboards" at bounding box center [20, 90] width 12 height 12
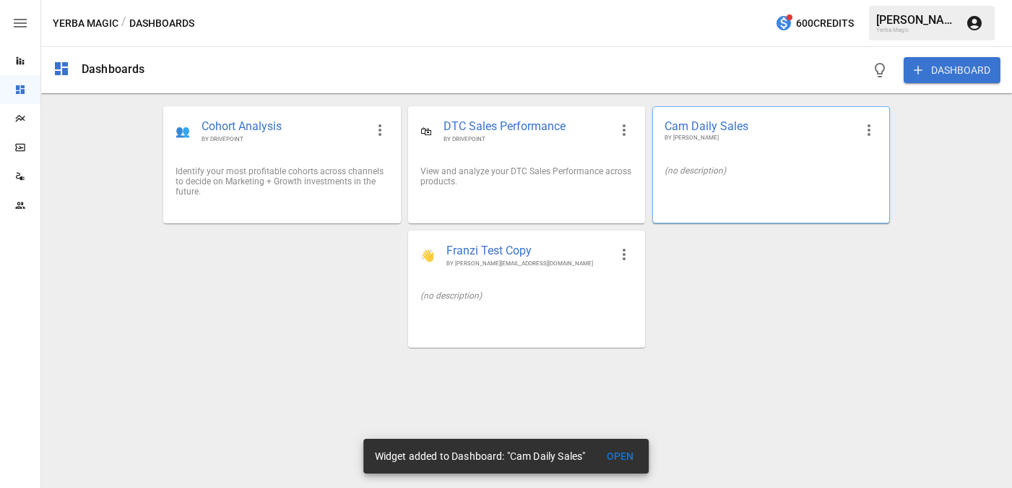
click at [738, 158] on div "(no description)" at bounding box center [770, 170] width 235 height 33
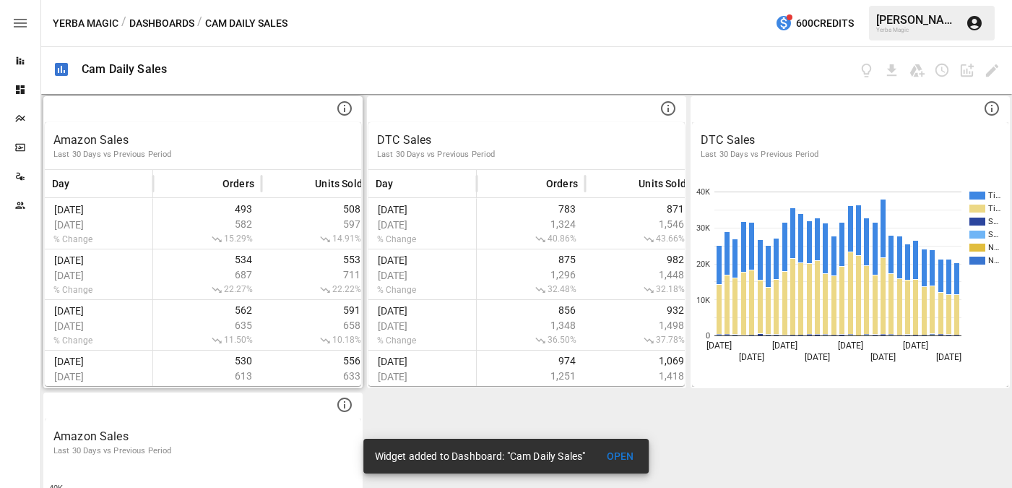
click at [294, 131] on p "Amazon Sales" at bounding box center [202, 139] width 299 height 17
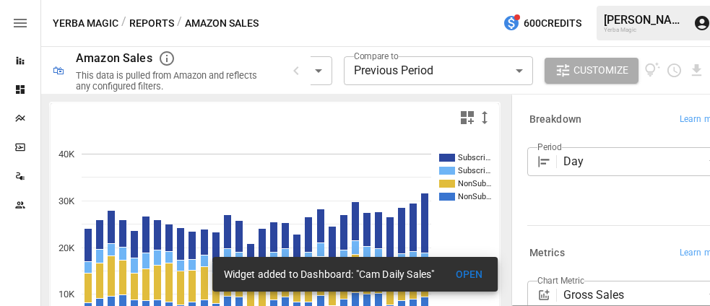
click at [22, 25] on icon "button" at bounding box center [20, 22] width 17 height 17
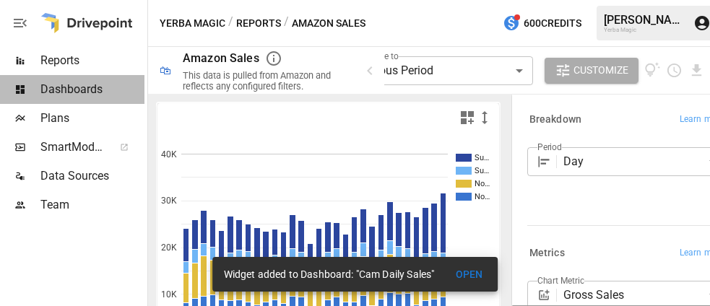
click at [101, 83] on span "Dashboards" at bounding box center [92, 89] width 104 height 17
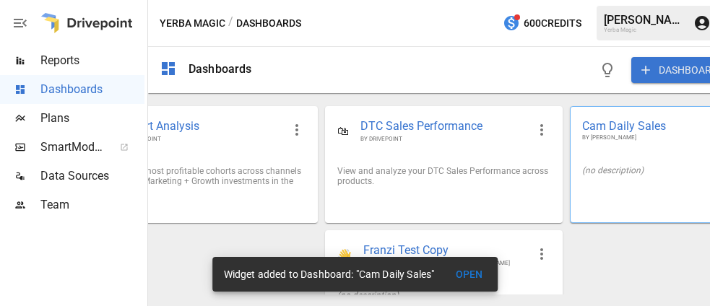
click at [631, 171] on div "(no description)" at bounding box center [688, 170] width 212 height 10
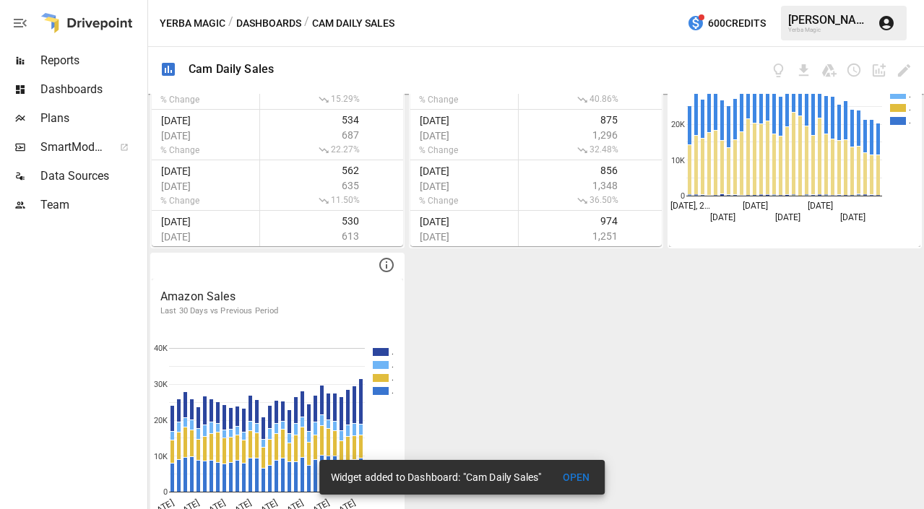
scroll to position [177, 0]
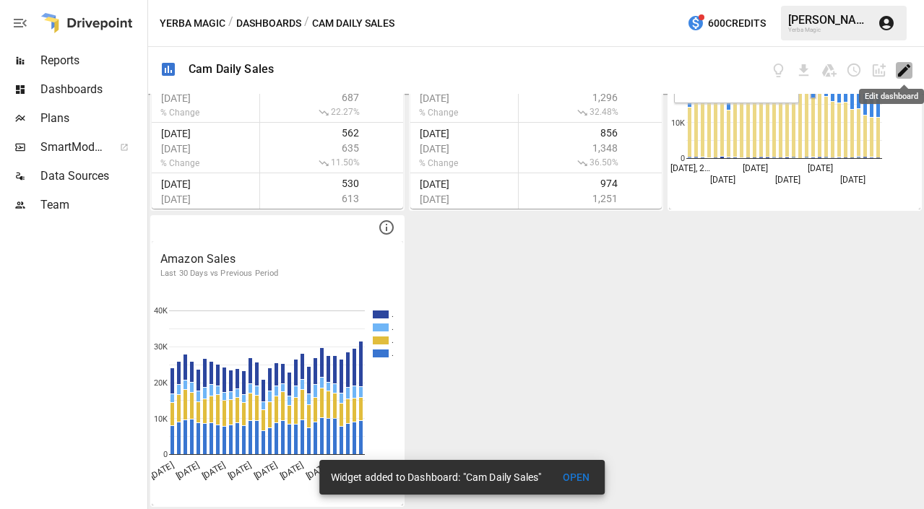
click at [768, 72] on icon "Edit dashboard" at bounding box center [904, 70] width 17 height 17
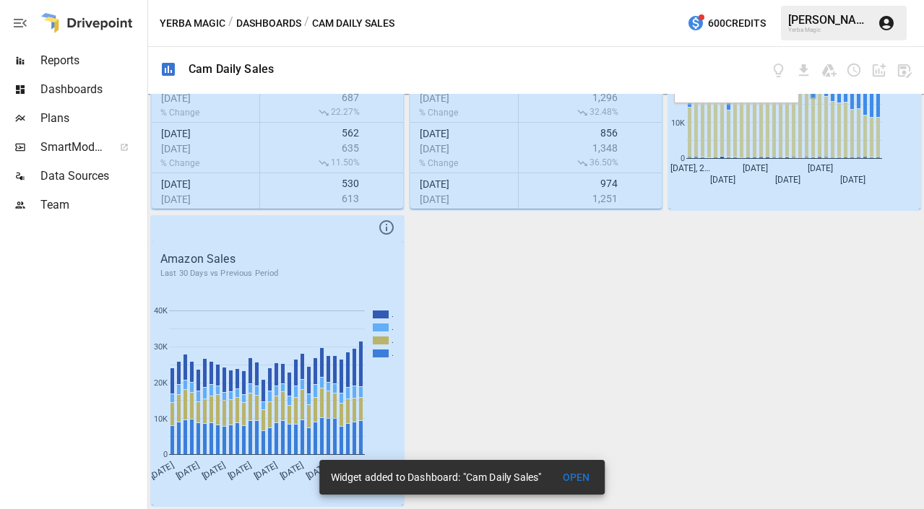
drag, startPoint x: 762, startPoint y: 148, endPoint x: 711, endPoint y: 243, distance: 107.6
click at [711, 243] on div "Amazon Sales Last 30 Days vs Previous Period Day Orders Units Sold Gross Sales …" at bounding box center [536, 301] width 776 height 415
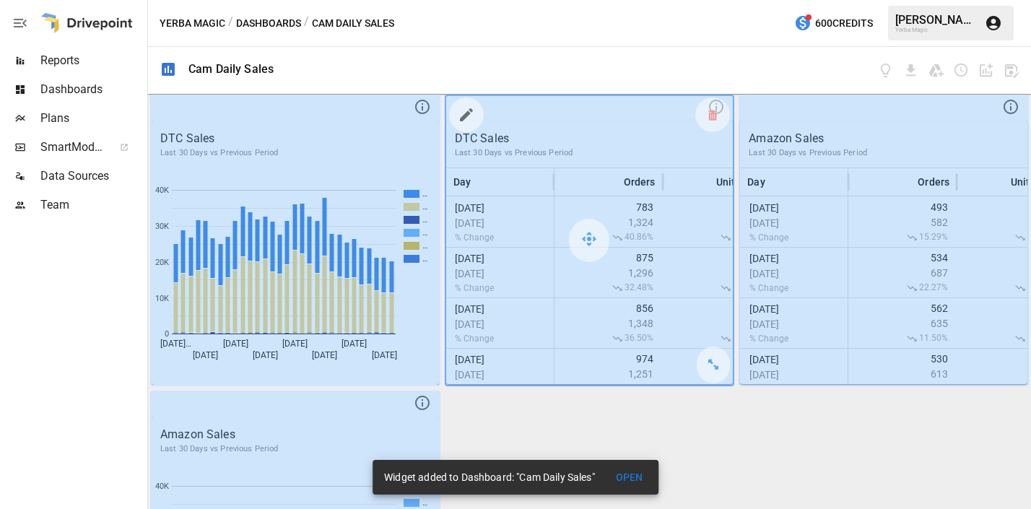
scroll to position [0, 0]
drag, startPoint x: 301, startPoint y: 464, endPoint x: 459, endPoint y: 229, distance: 282.7
click at [459, 229] on div "DTC Sales Last 30 Days vs Previous Period … … … … … … [DATE]… [DATE] [DATE] [DA…" at bounding box center [589, 301] width 883 height 415
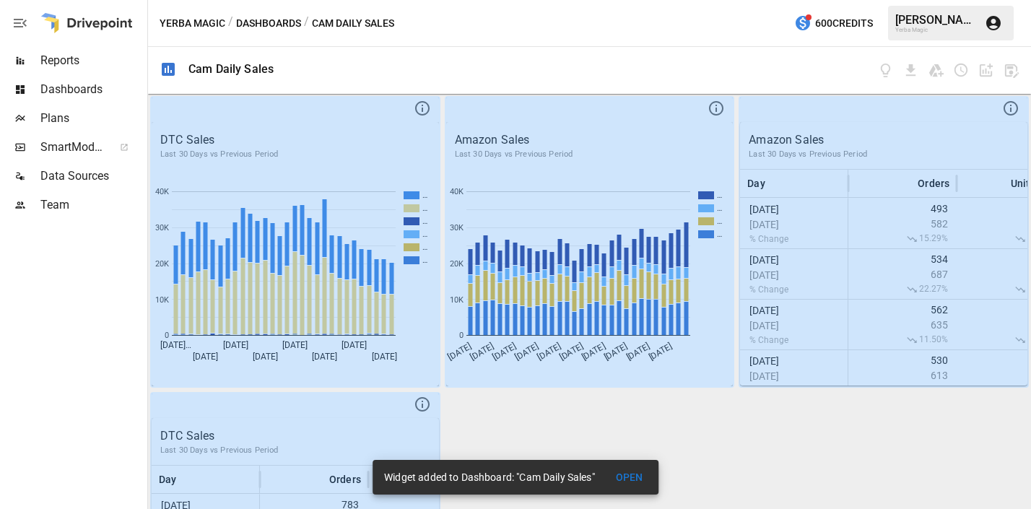
click at [664, 420] on div "DTC Sales Last 30 Days vs Previous Period … … … … … … [DATE]… [DATE] [DATE] [DA…" at bounding box center [589, 301] width 883 height 415
